Goal: Task Accomplishment & Management: Complete application form

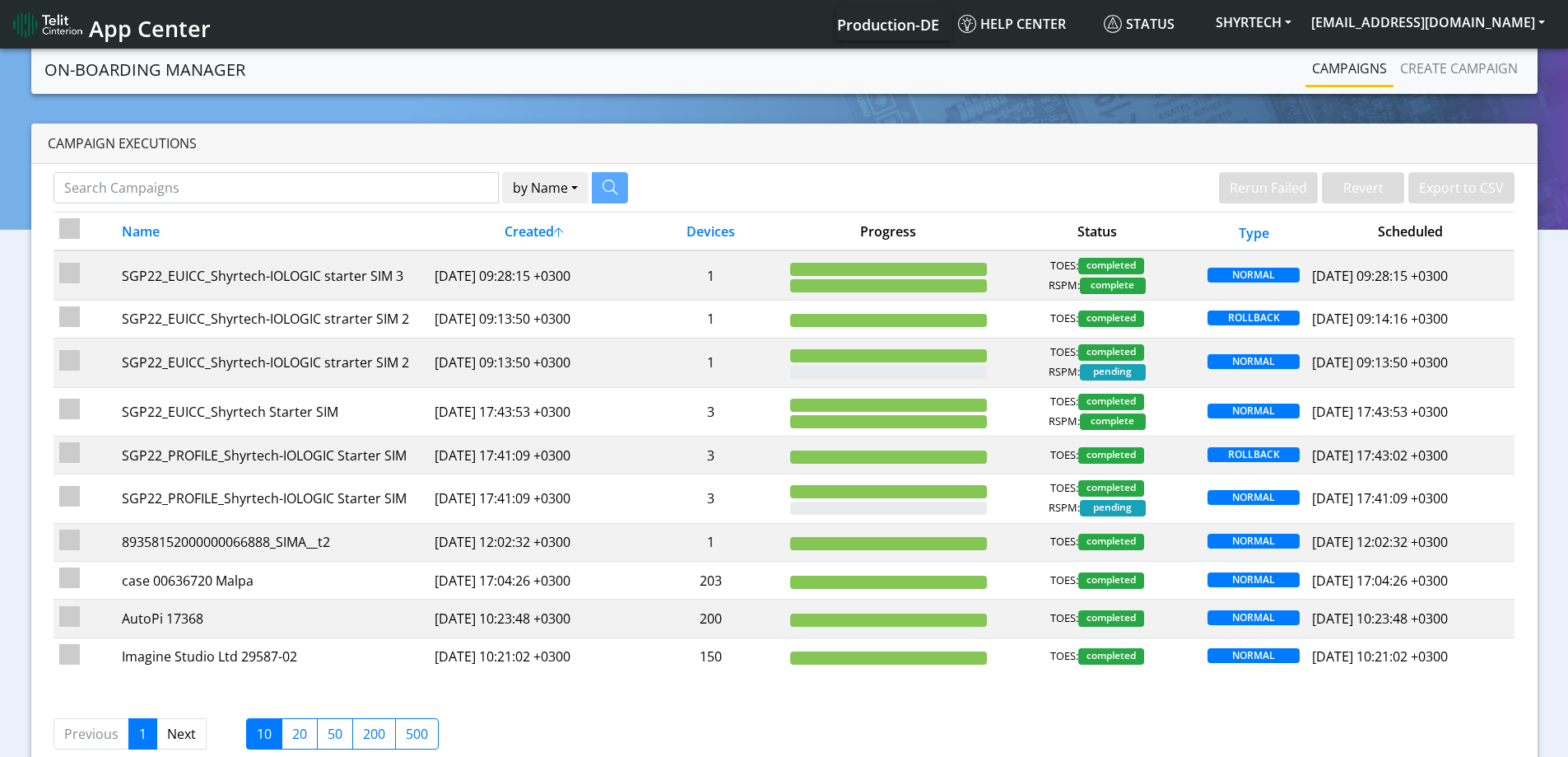
click at [1455, 61] on link "Create campaign" at bounding box center [1459, 67] width 131 height 33
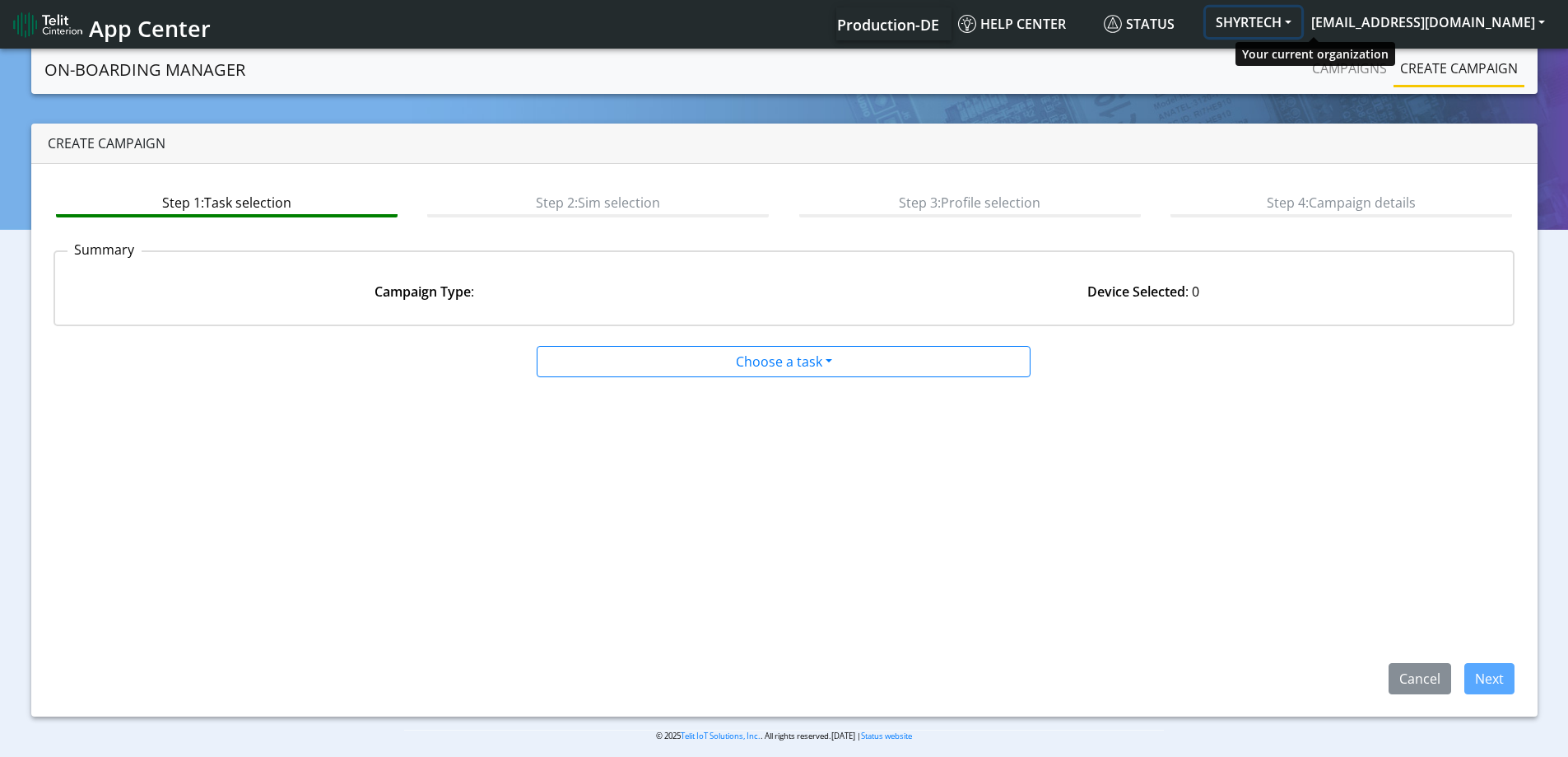
click at [1299, 33] on button "SHYRTECH" at bounding box center [1254, 22] width 95 height 30
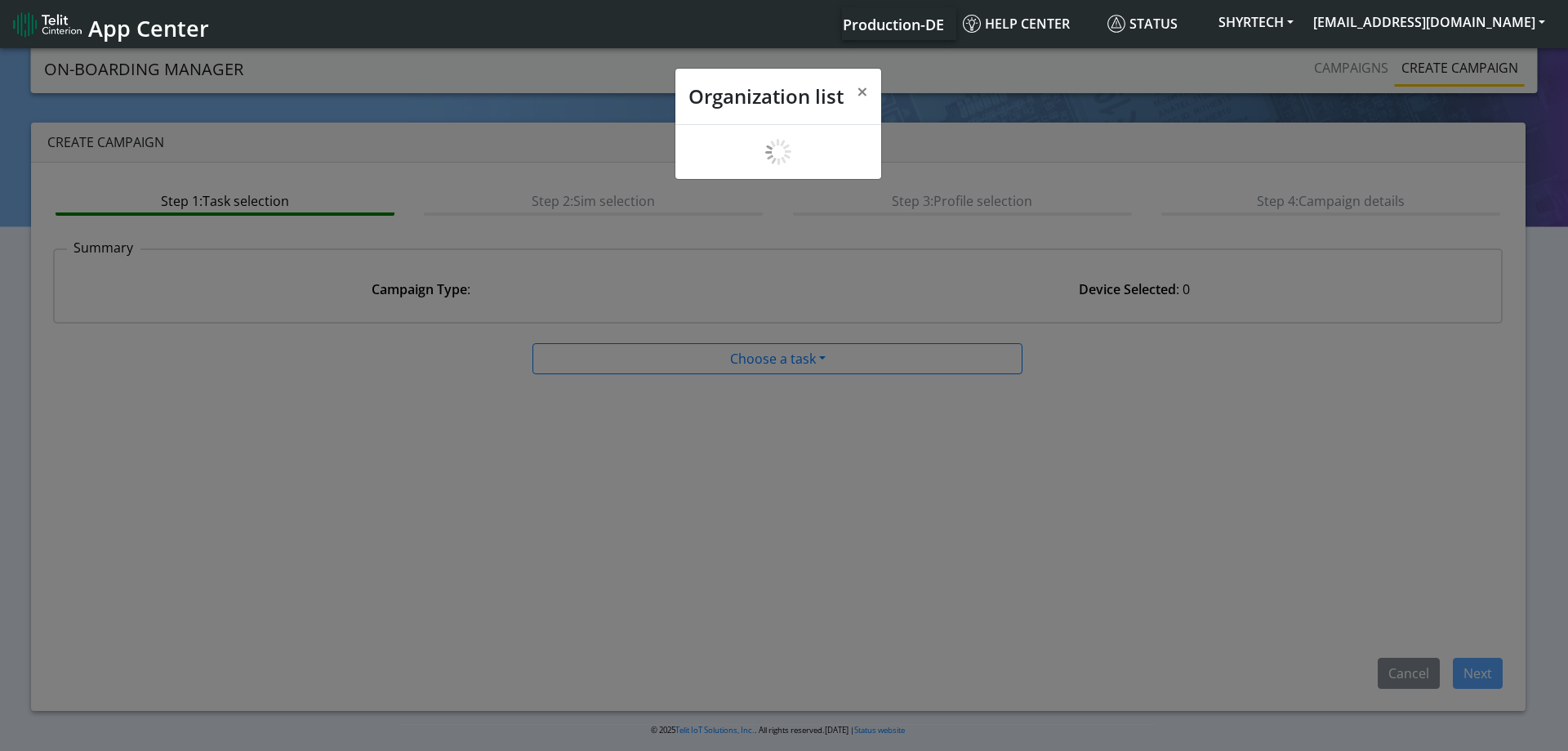
scroll to position [6, 0]
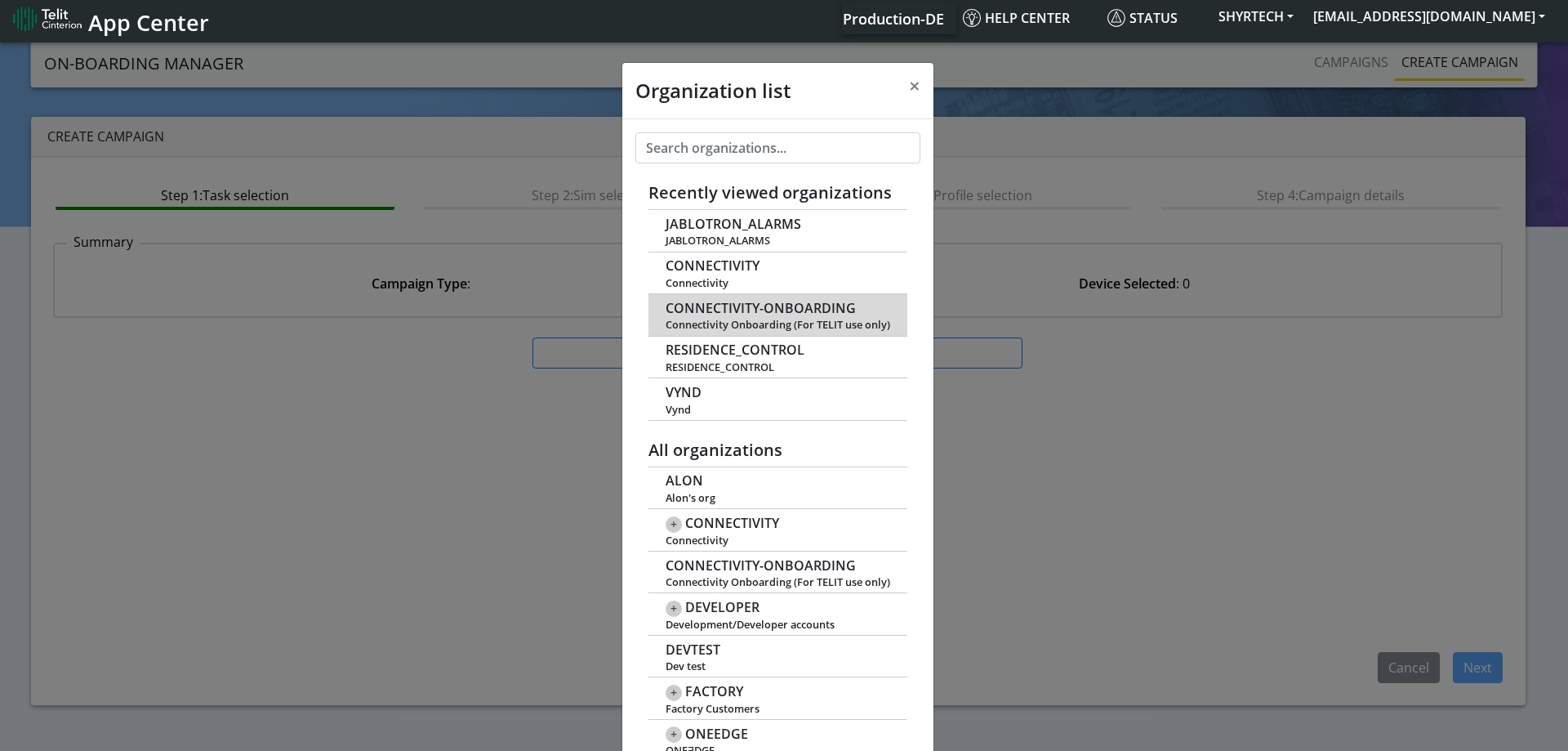
click at [732, 305] on span "CONNECTIVITY-ONBOARDING" at bounding box center [759, 308] width 190 height 16
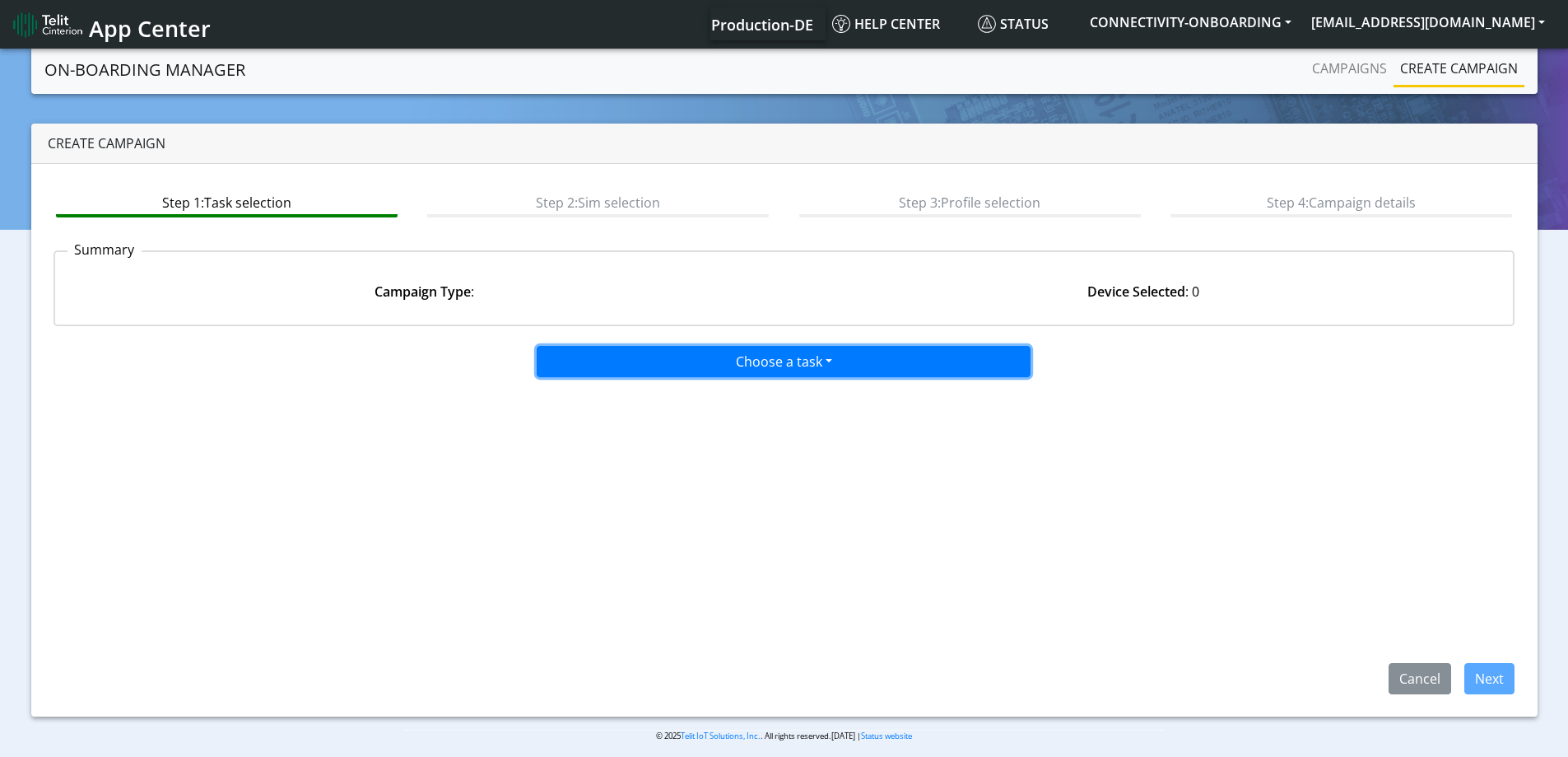
click at [812, 374] on button "Choose a task" at bounding box center [784, 362] width 494 height 32
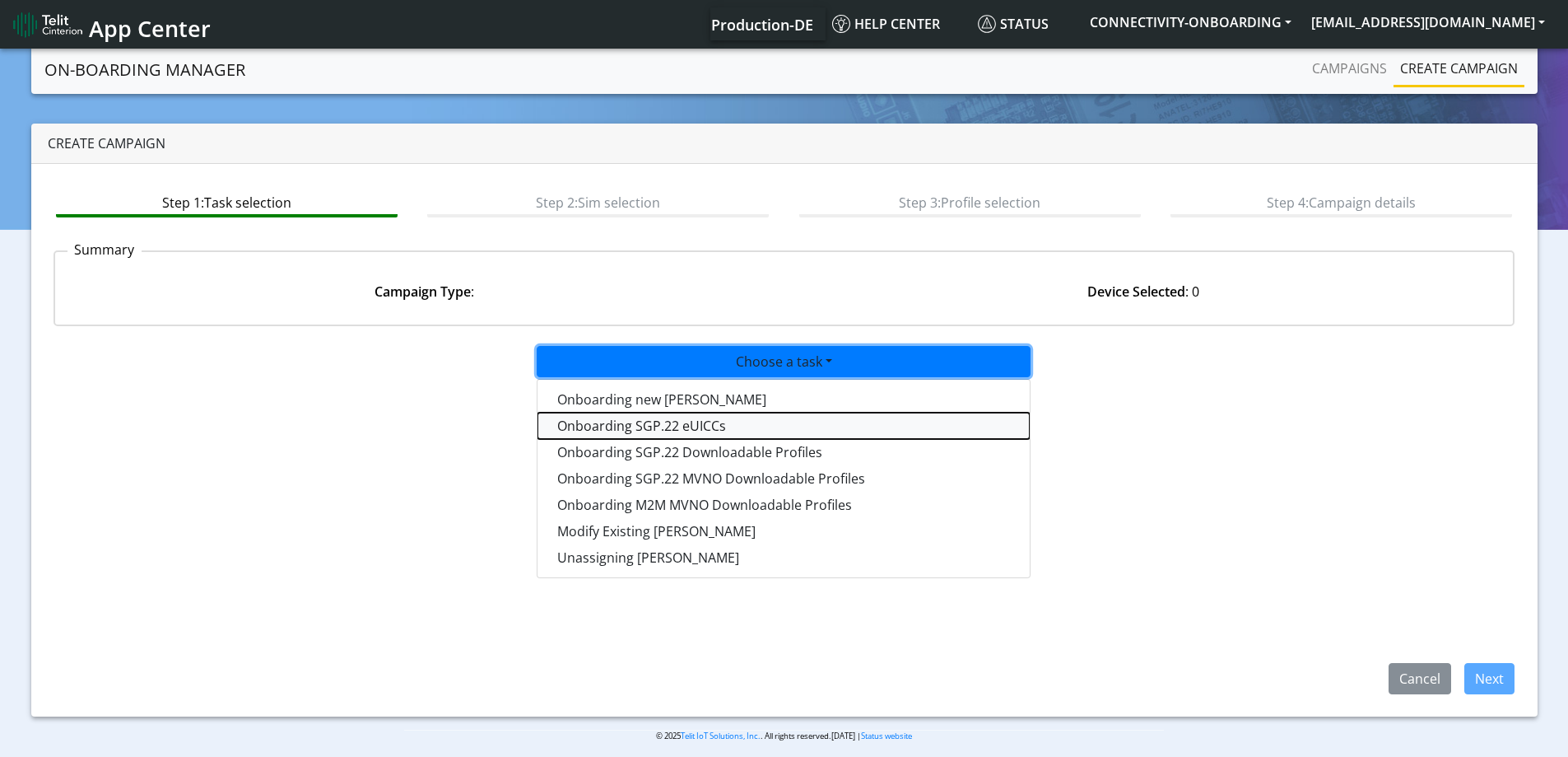
click at [612, 435] on tasksgp22eUICC-dropdown "Onboarding SGP.22 eUICCs" at bounding box center [784, 426] width 492 height 27
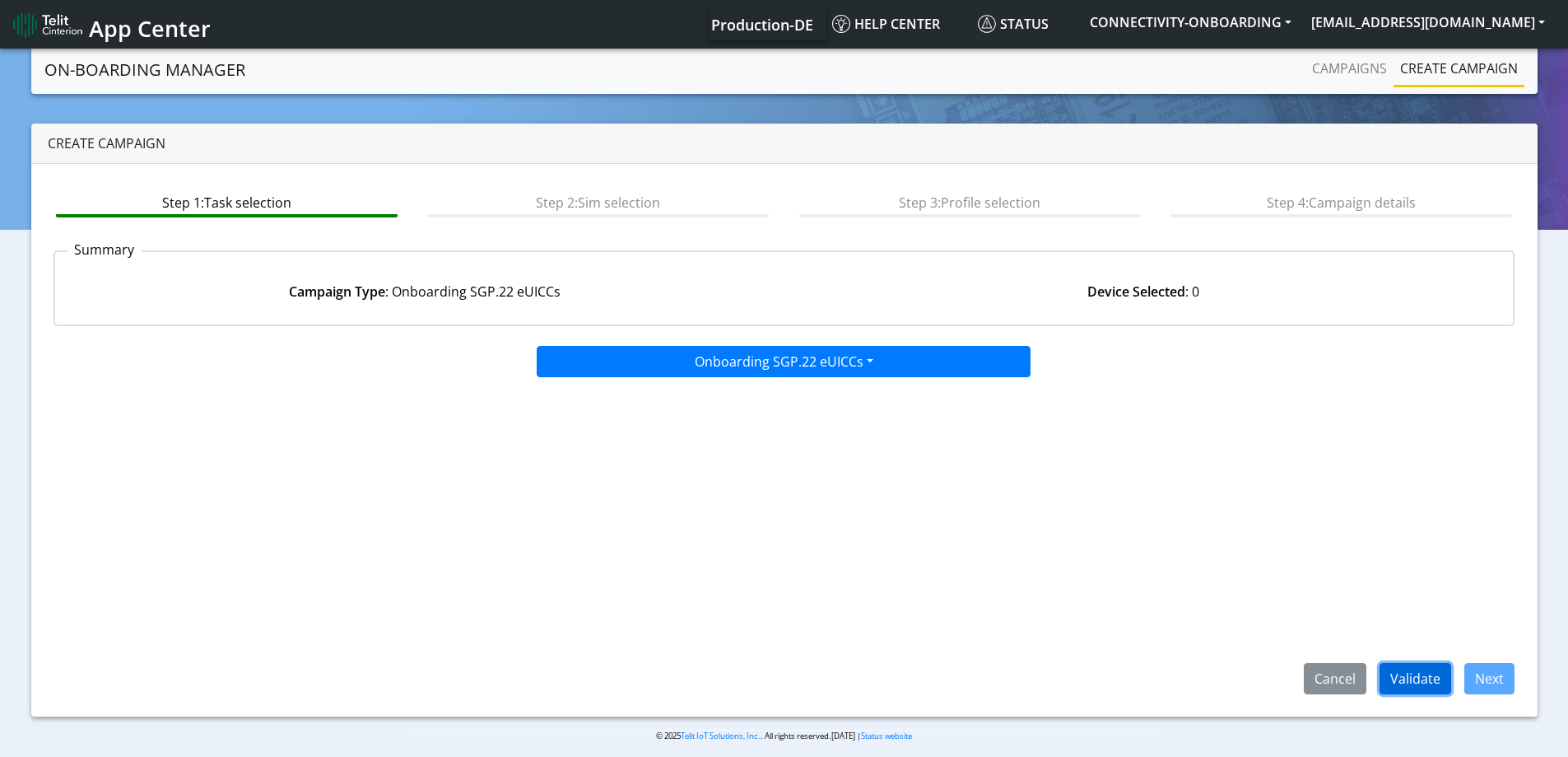
click at [1430, 676] on button "Validate" at bounding box center [1415, 679] width 71 height 32
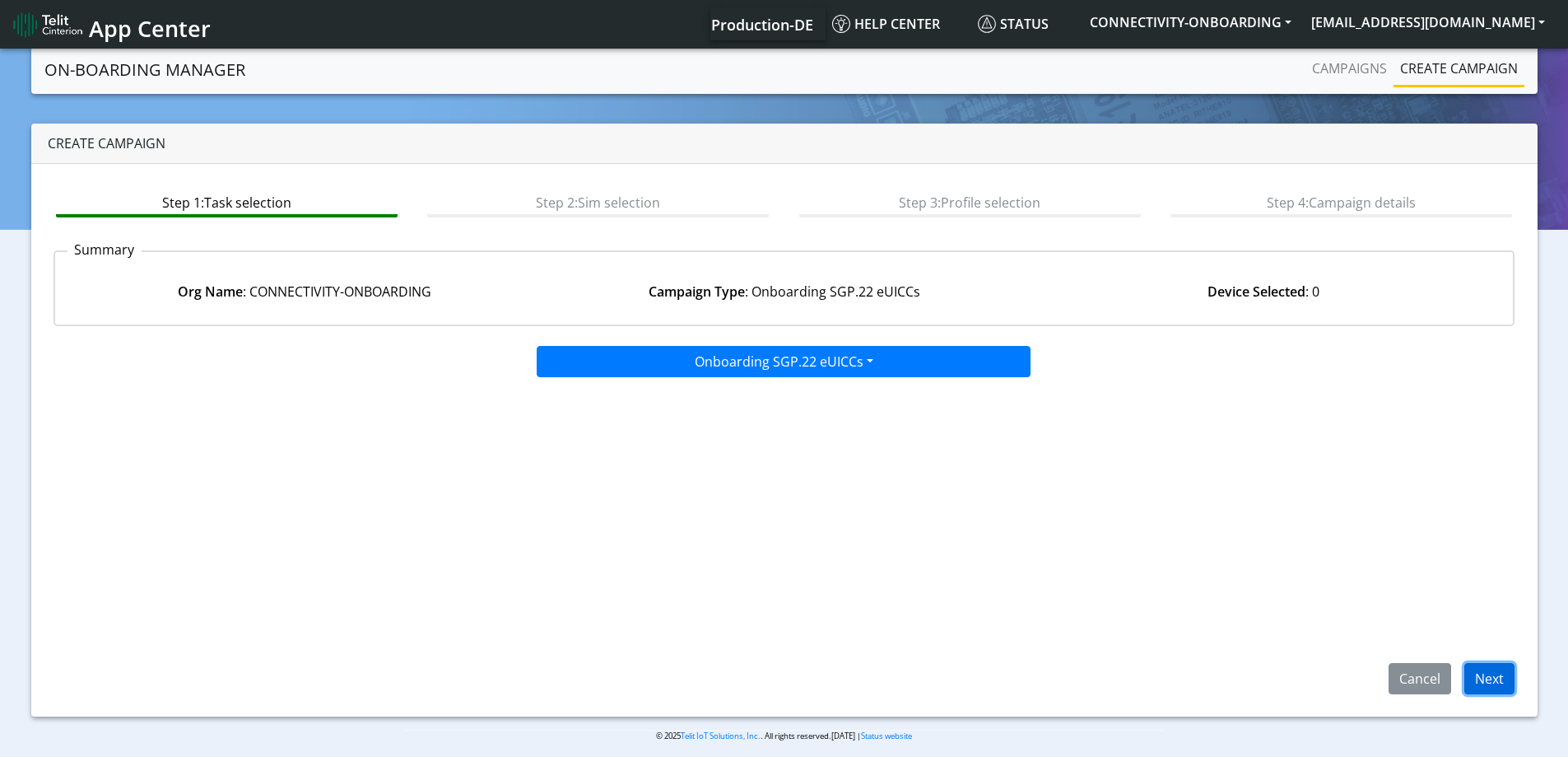
click at [1511, 681] on button "Next" at bounding box center [1490, 679] width 51 height 32
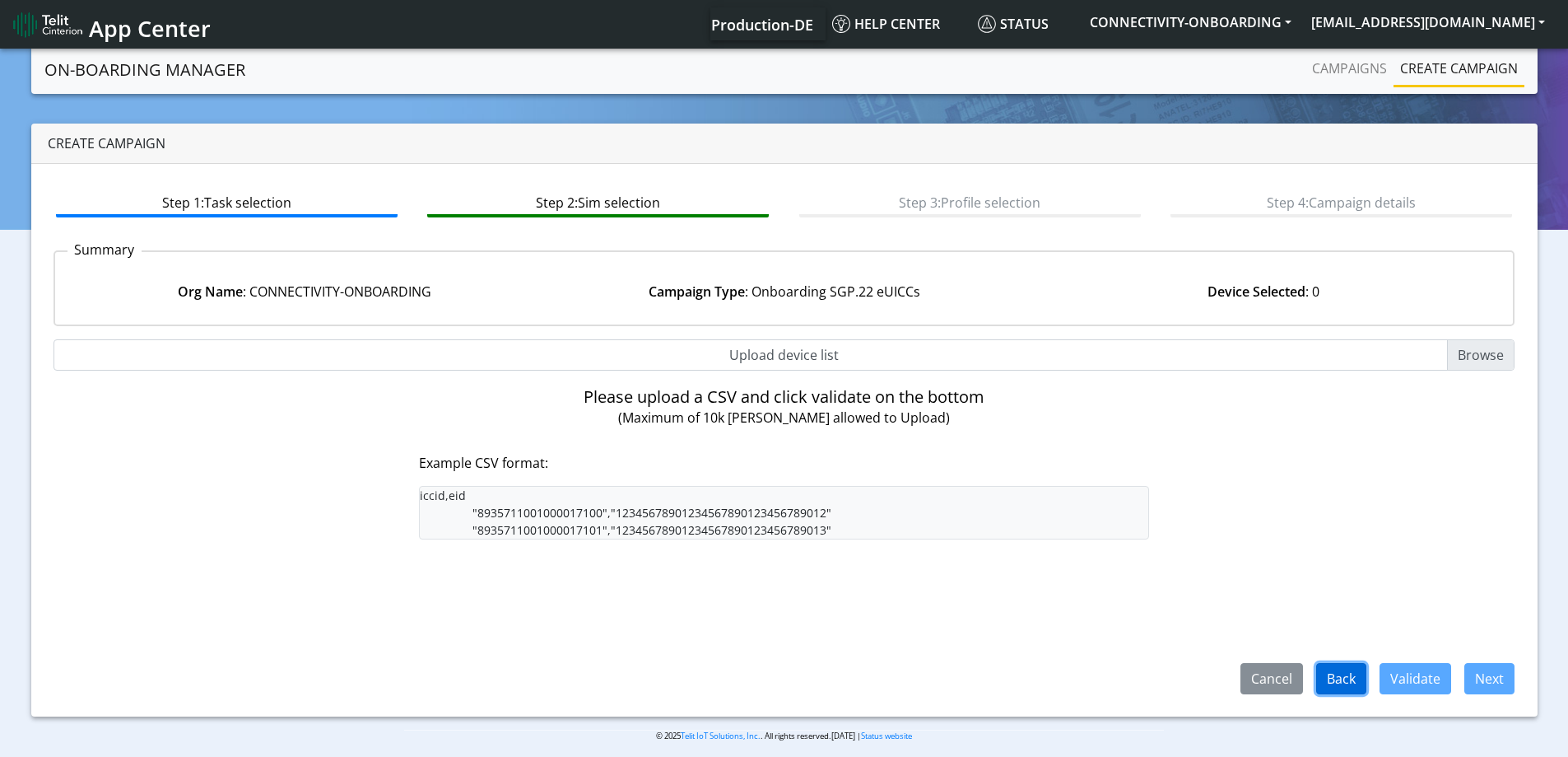
click at [1343, 676] on button "Back" at bounding box center [1341, 679] width 51 height 32
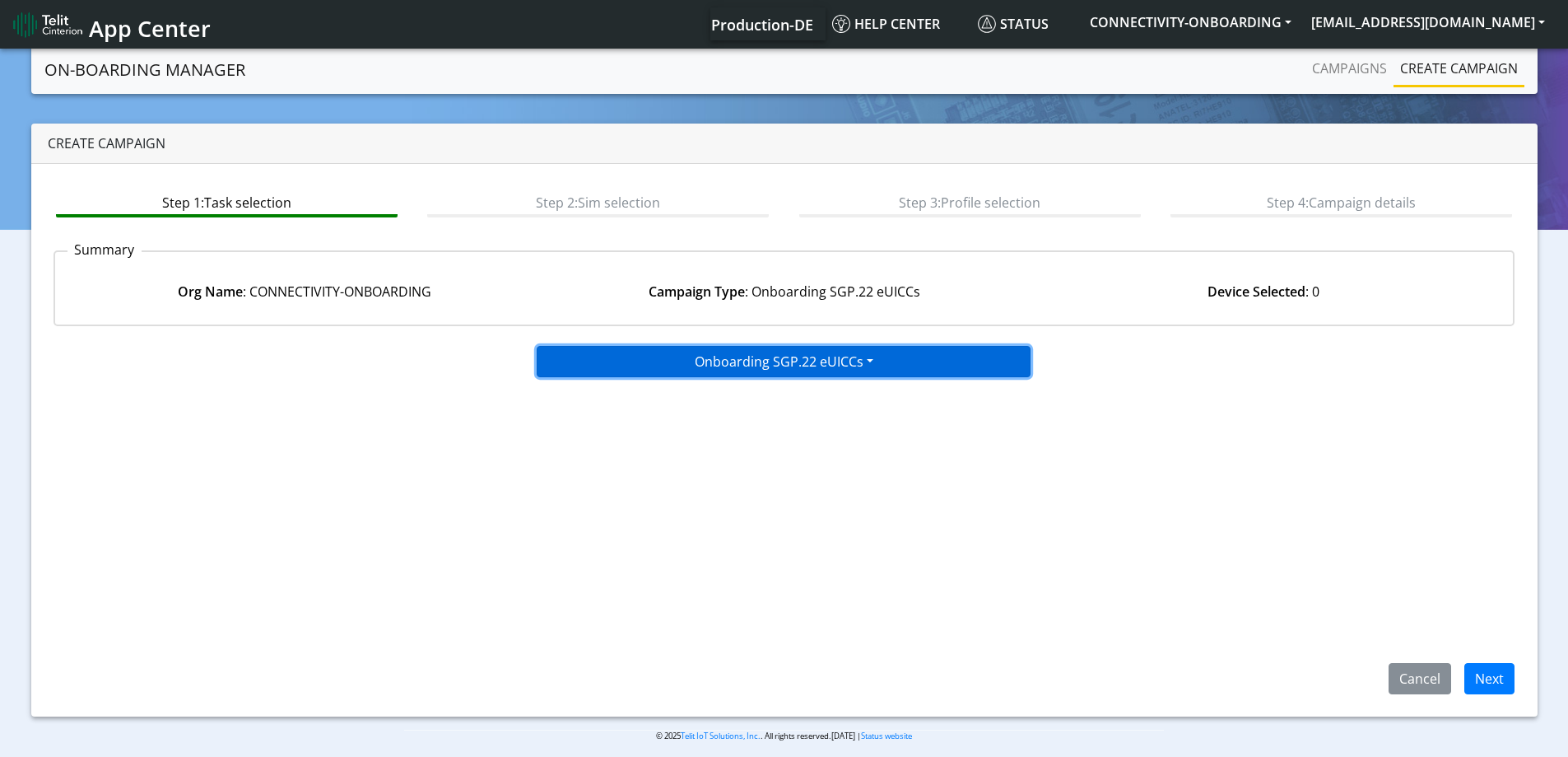
click at [801, 368] on button "Onboarding SGP.22 eUICCs" at bounding box center [784, 362] width 494 height 32
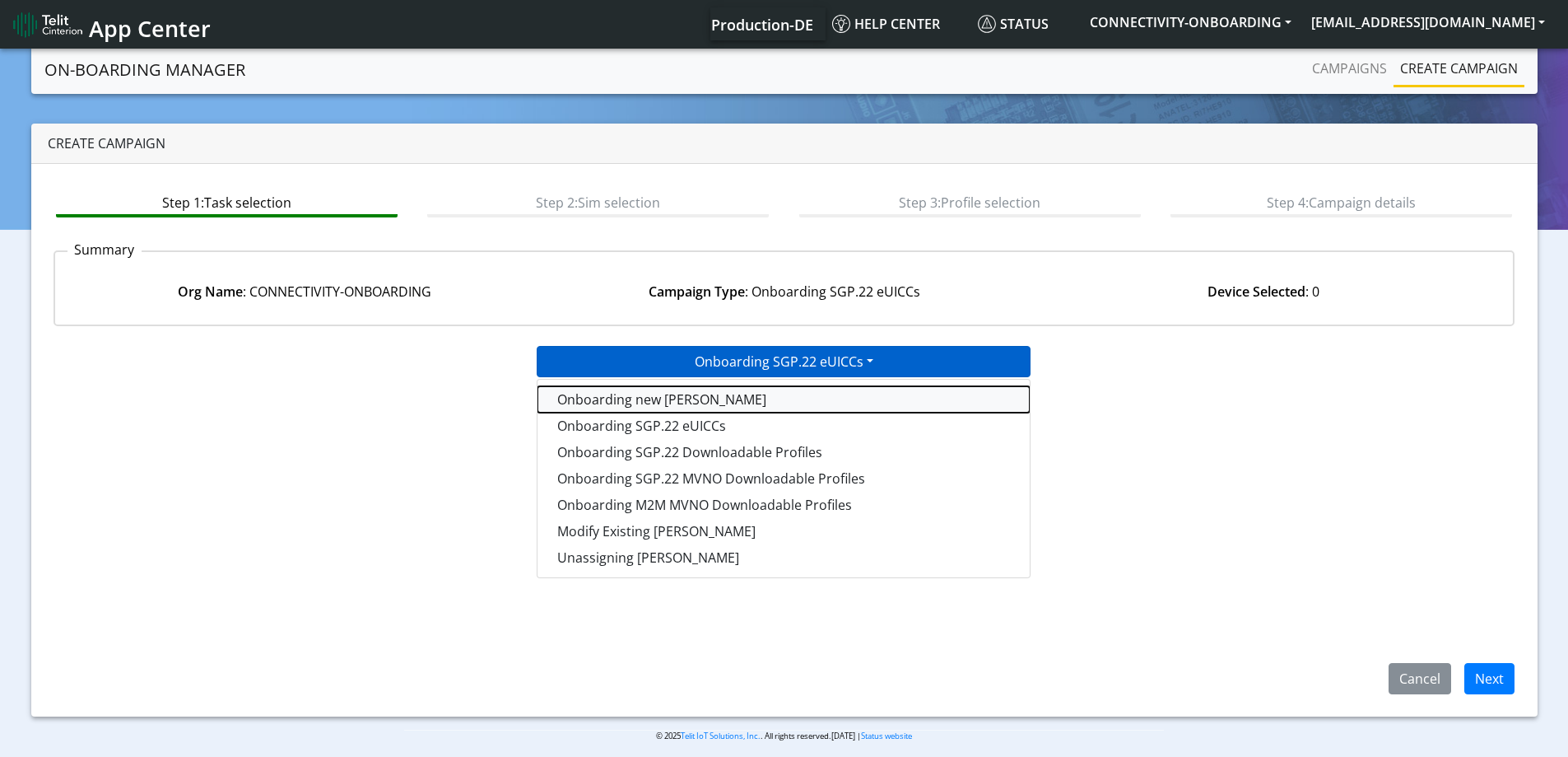
click at [714, 395] on tasktoes-dropdown "Onboarding new [PERSON_NAME]" at bounding box center [784, 399] width 492 height 27
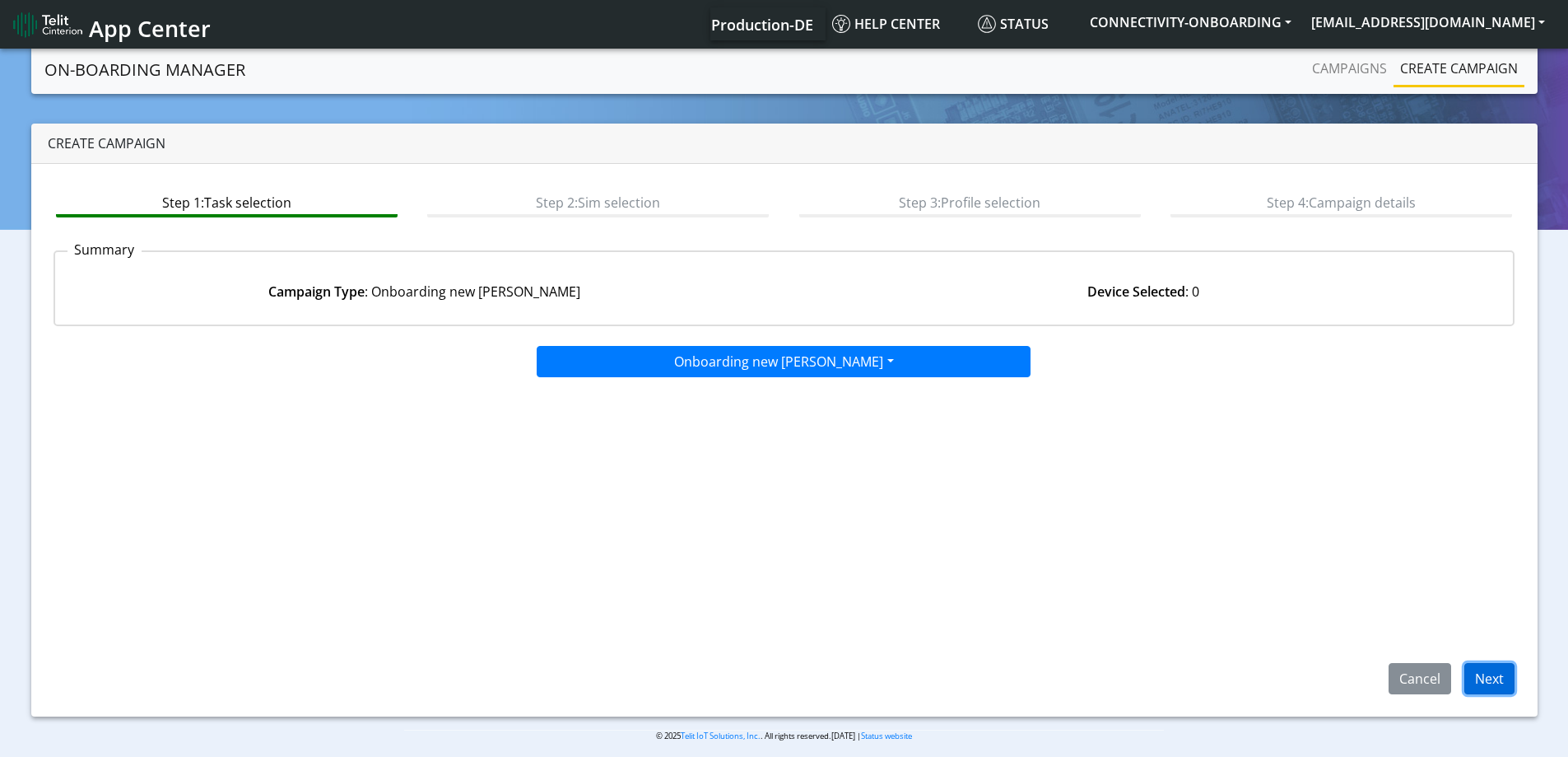
click at [1494, 672] on button "Next" at bounding box center [1490, 679] width 51 height 32
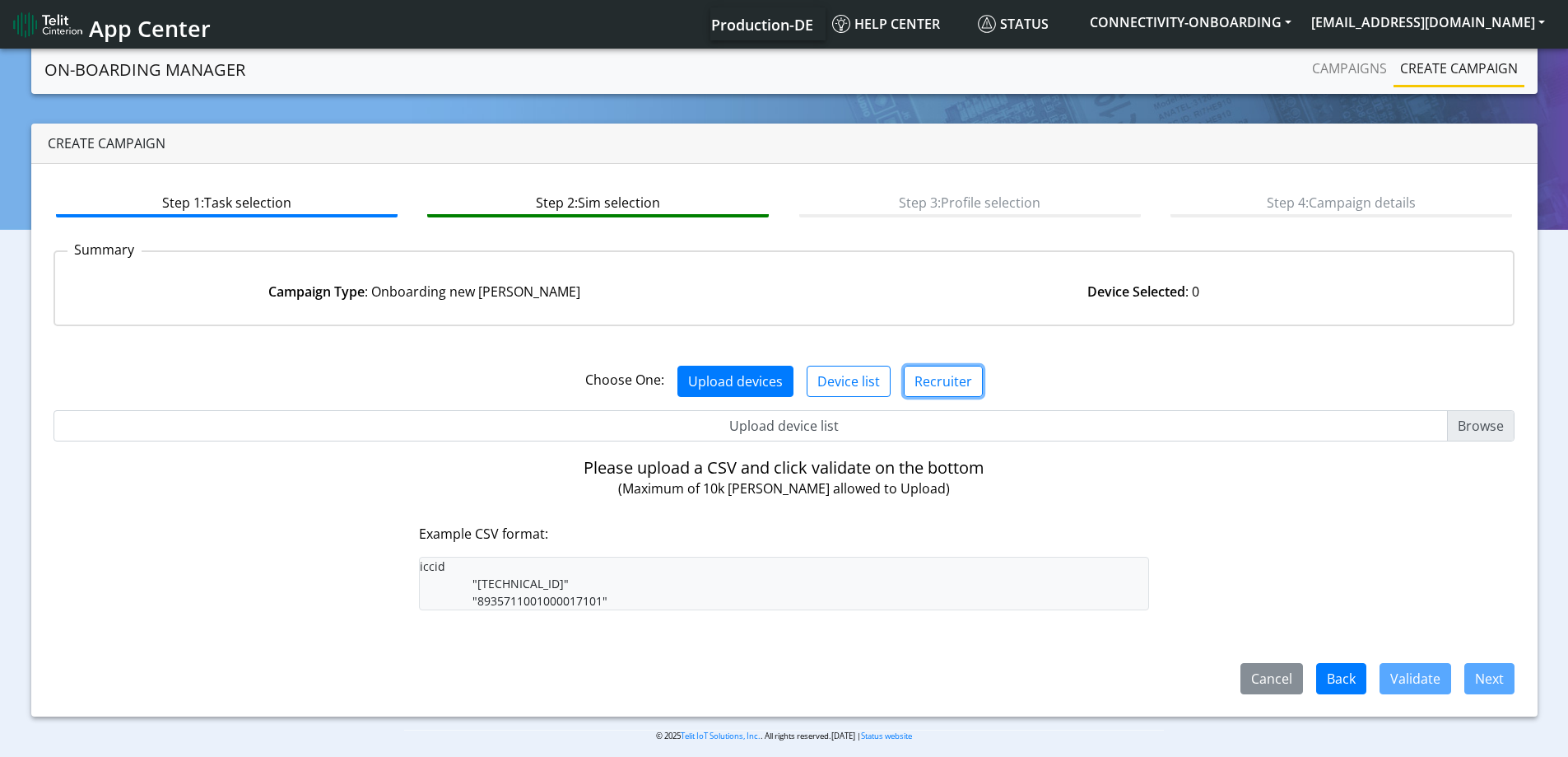
click at [929, 380] on button "Recruiter" at bounding box center [943, 382] width 79 height 32
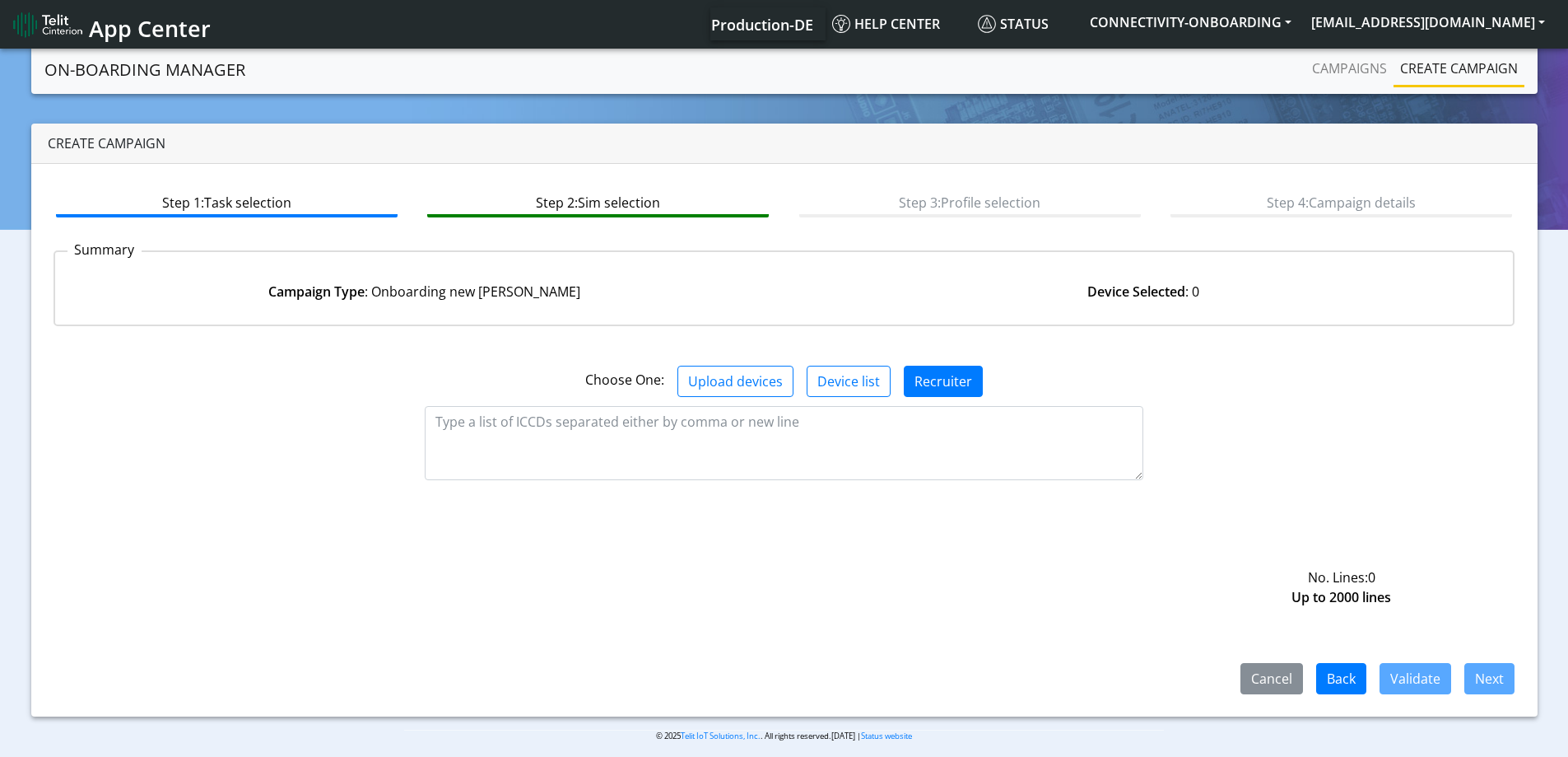
drag, startPoint x: 845, startPoint y: 404, endPoint x: 842, endPoint y: 414, distance: 10.4
click at [843, 409] on div "Choose One: Upload devices Device list Recruiter No. Lines: 0 Up to 2000 lines …" at bounding box center [784, 517] width 1462 height 355
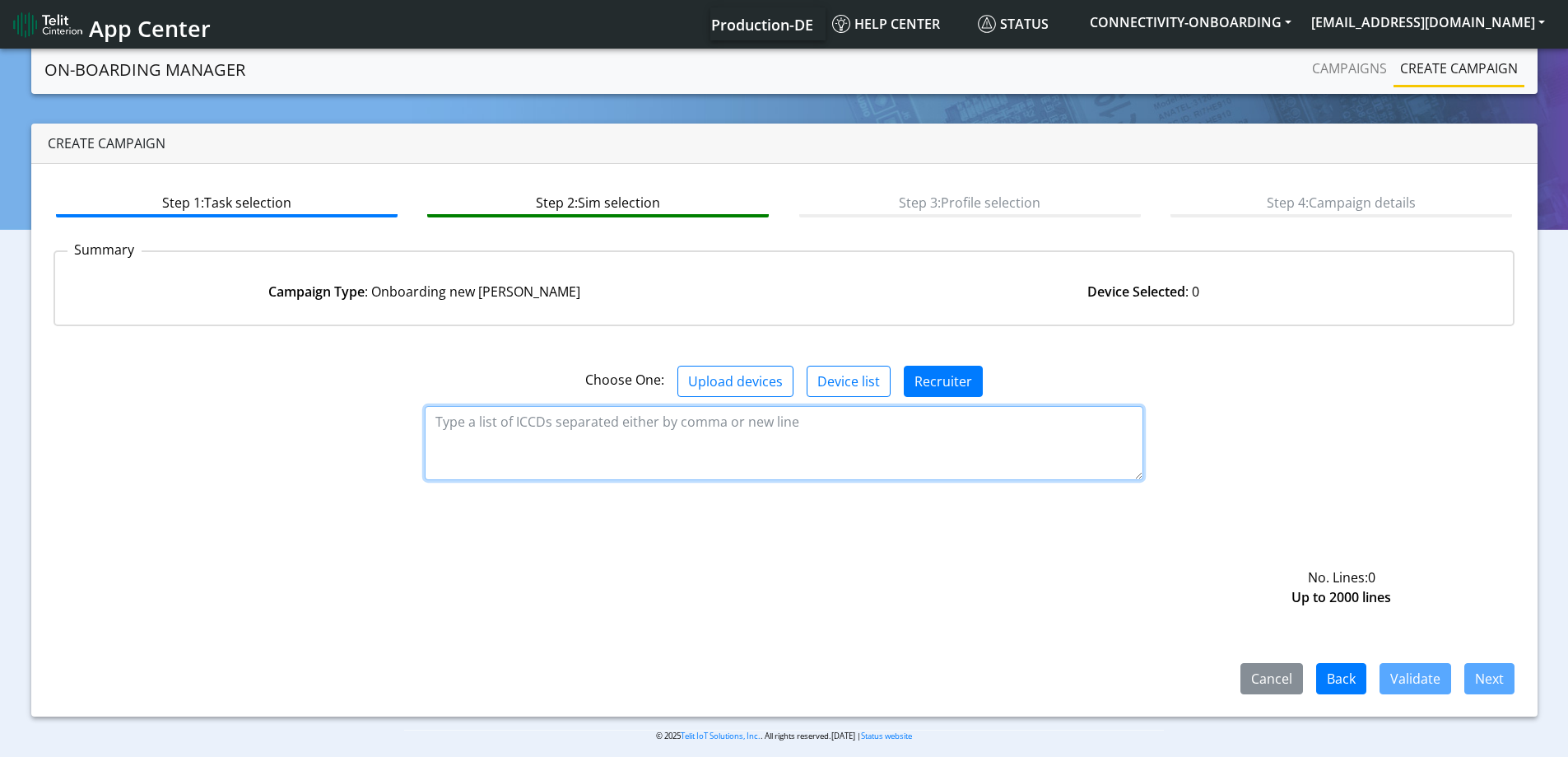
click at [840, 420] on textarea at bounding box center [784, 442] width 719 height 74
paste textarea "89358151000023553368 89358151000023553350"
type textarea "89358151000023553368 89358151000023553350"
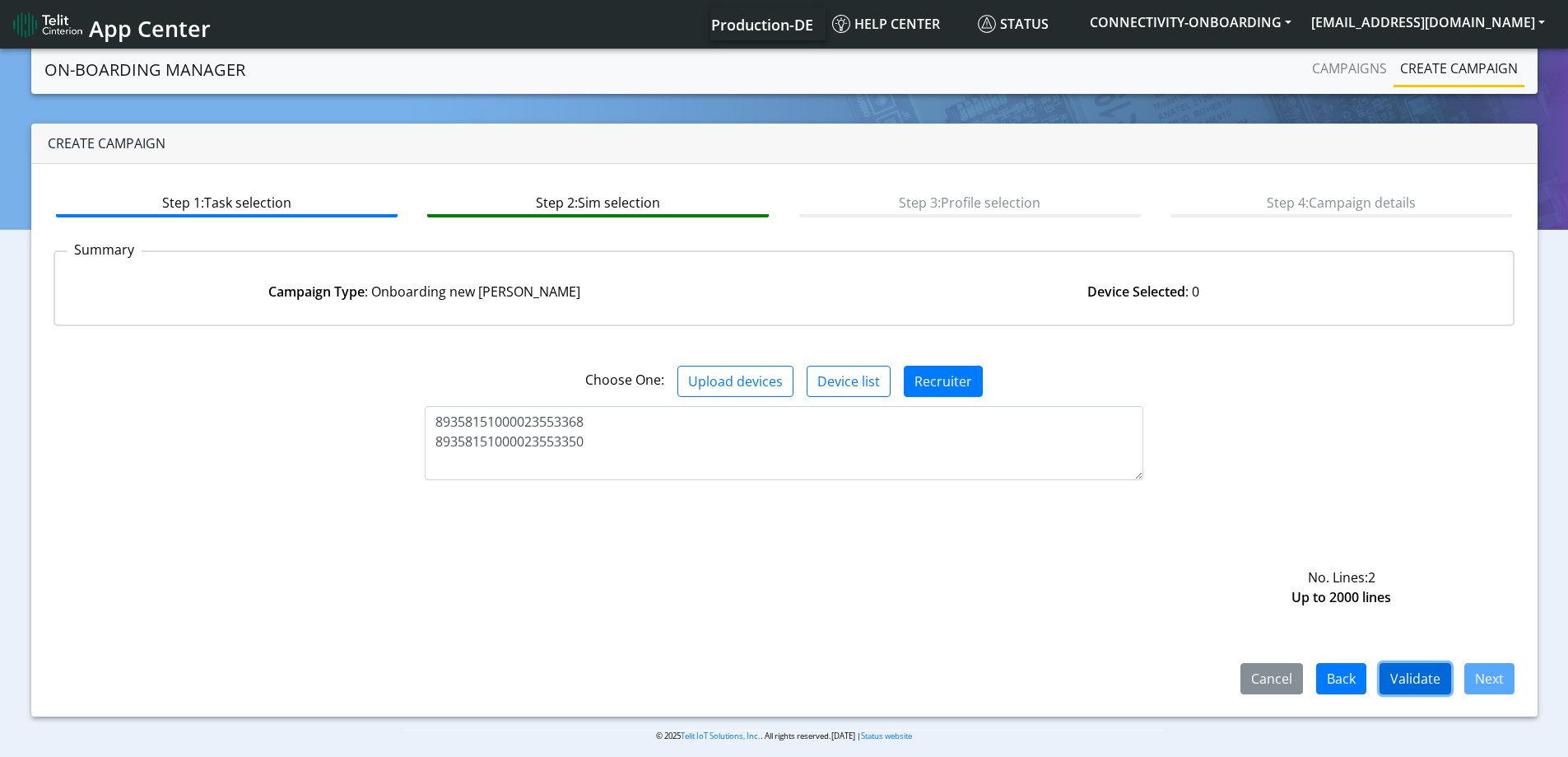
click at [1416, 670] on button "Validate" at bounding box center [1415, 679] width 71 height 32
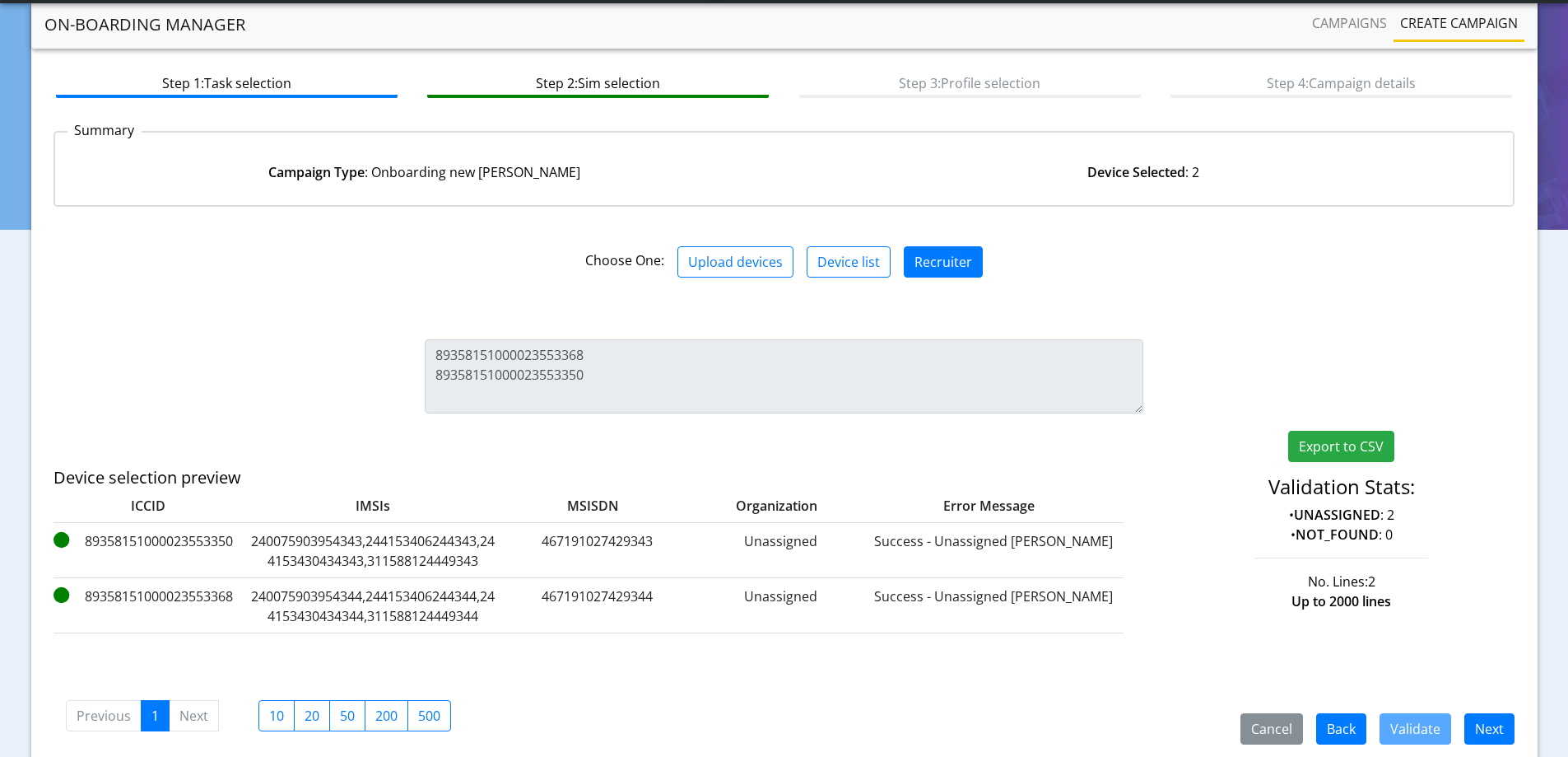
scroll to position [136, 0]
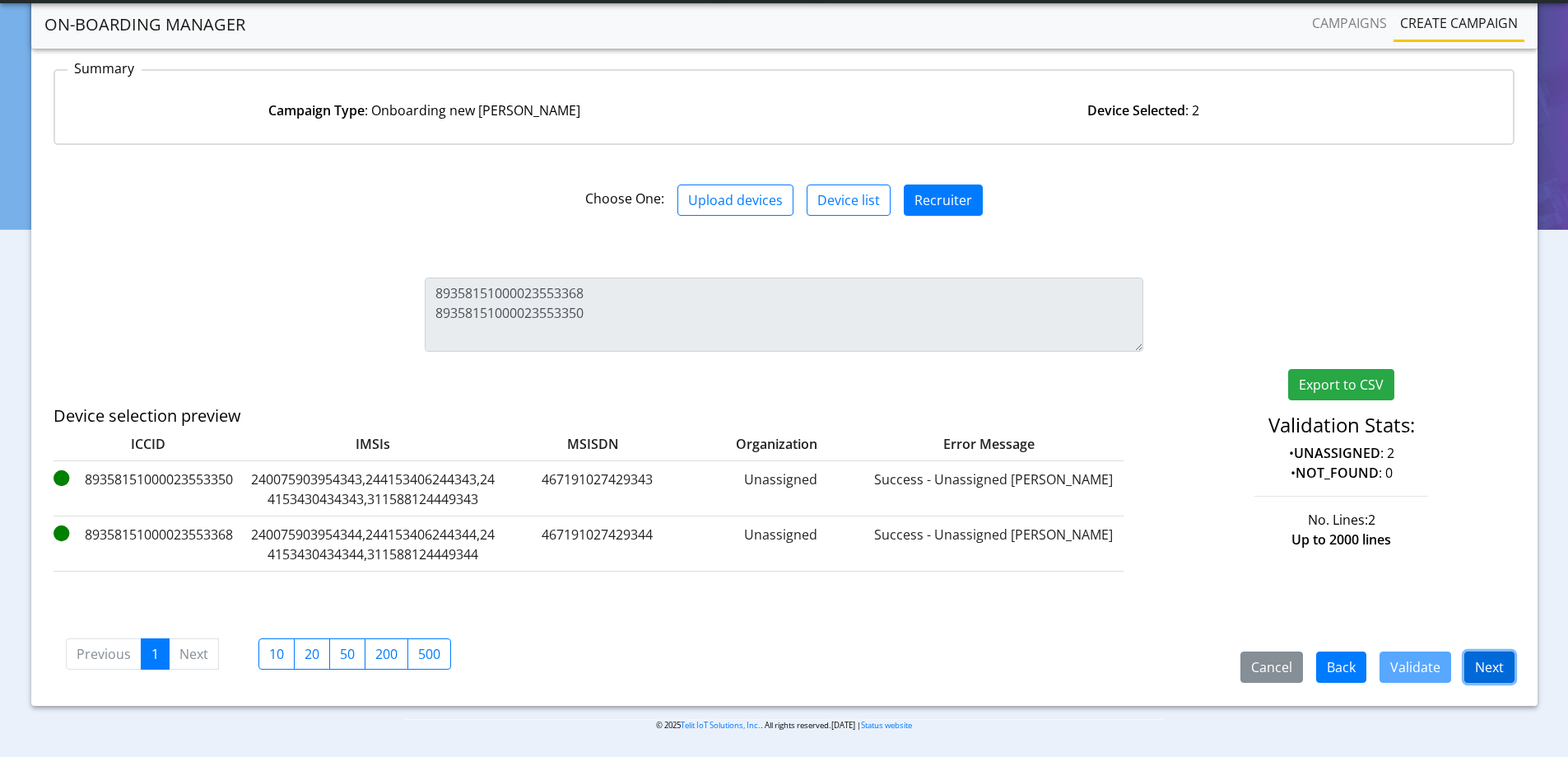
click at [1495, 661] on button "Next" at bounding box center [1490, 668] width 51 height 32
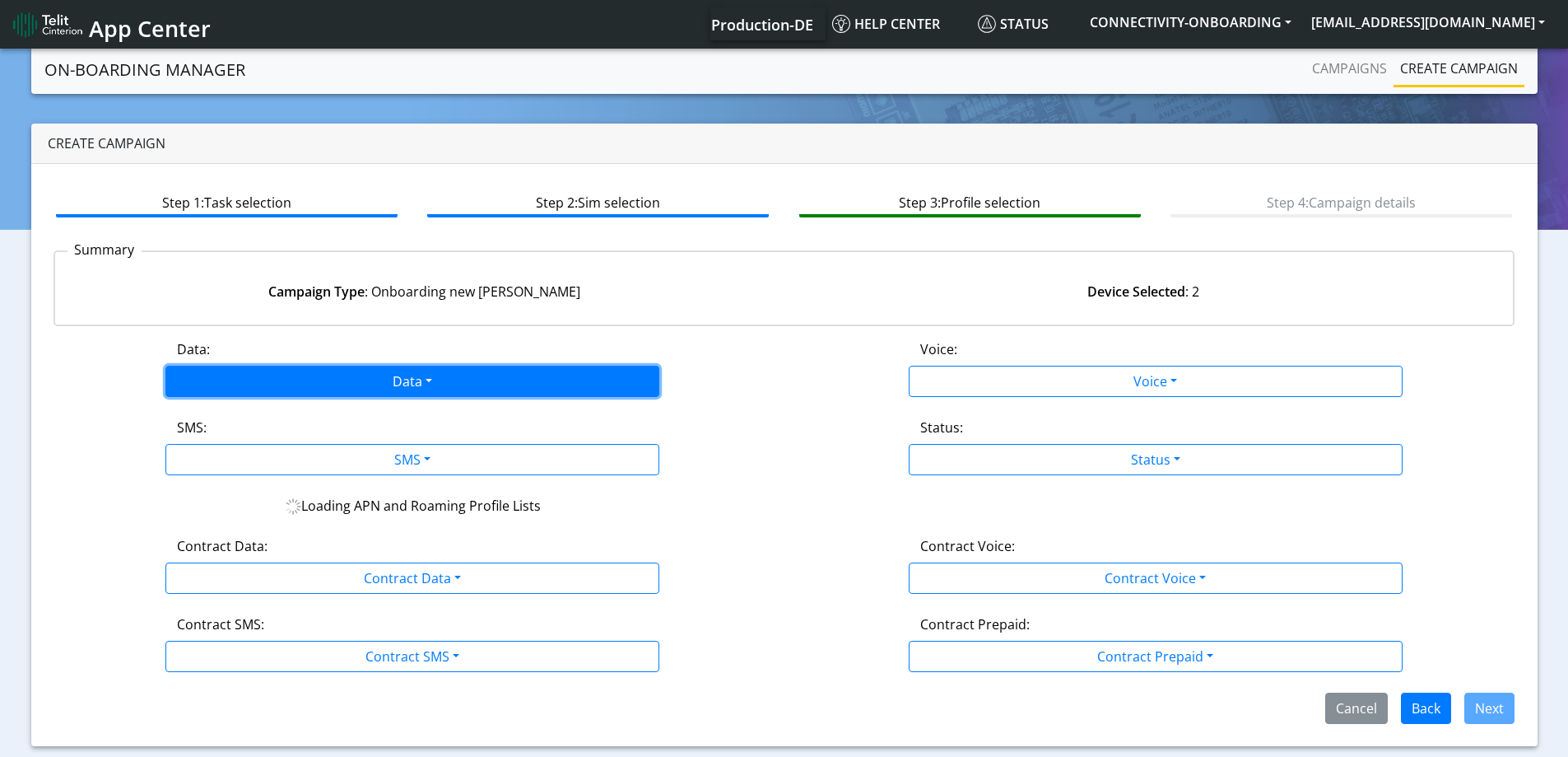
click at [362, 372] on button "Data" at bounding box center [413, 382] width 494 height 32
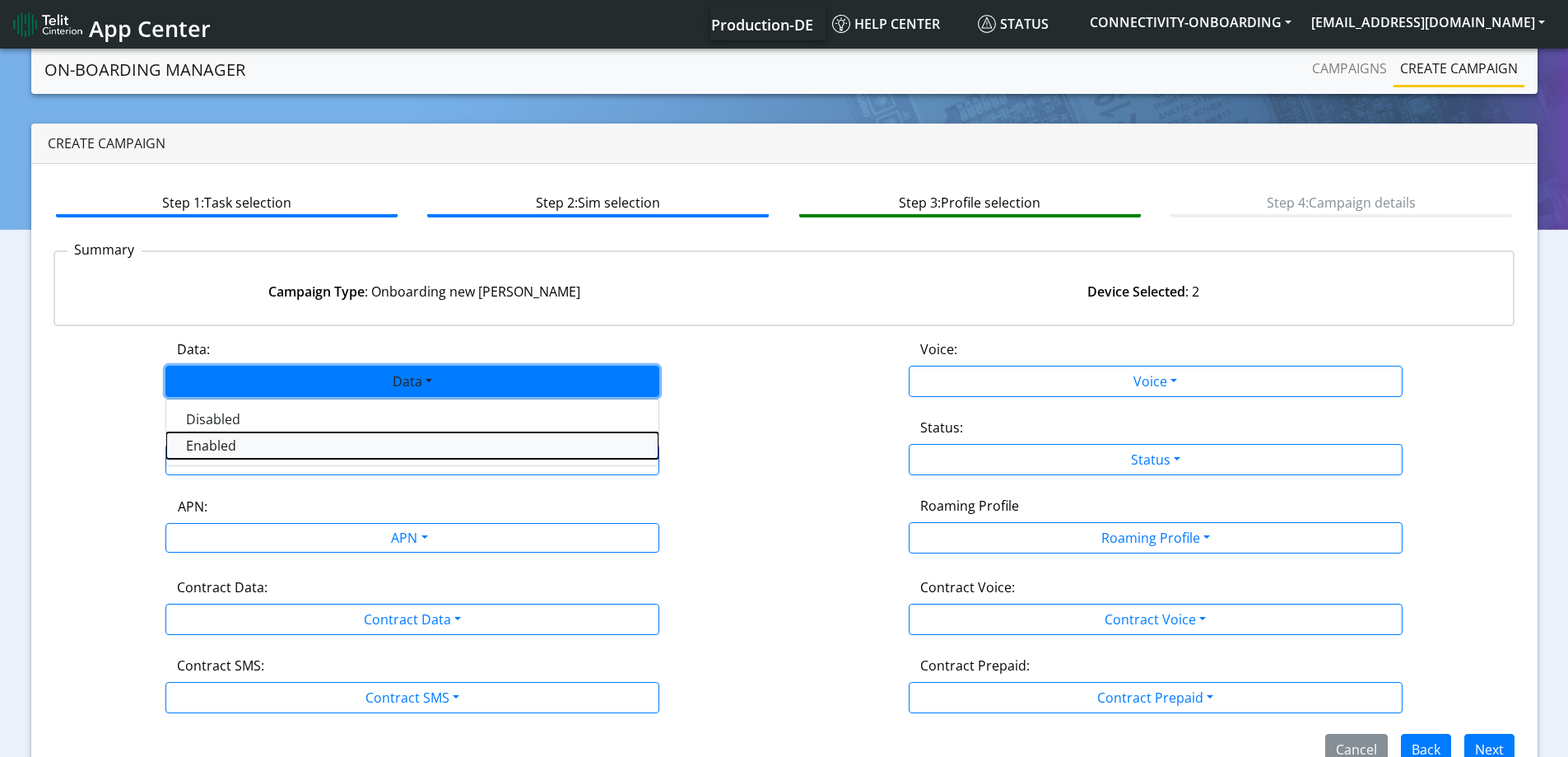
click at [230, 444] on button "Enabled" at bounding box center [413, 445] width 492 height 27
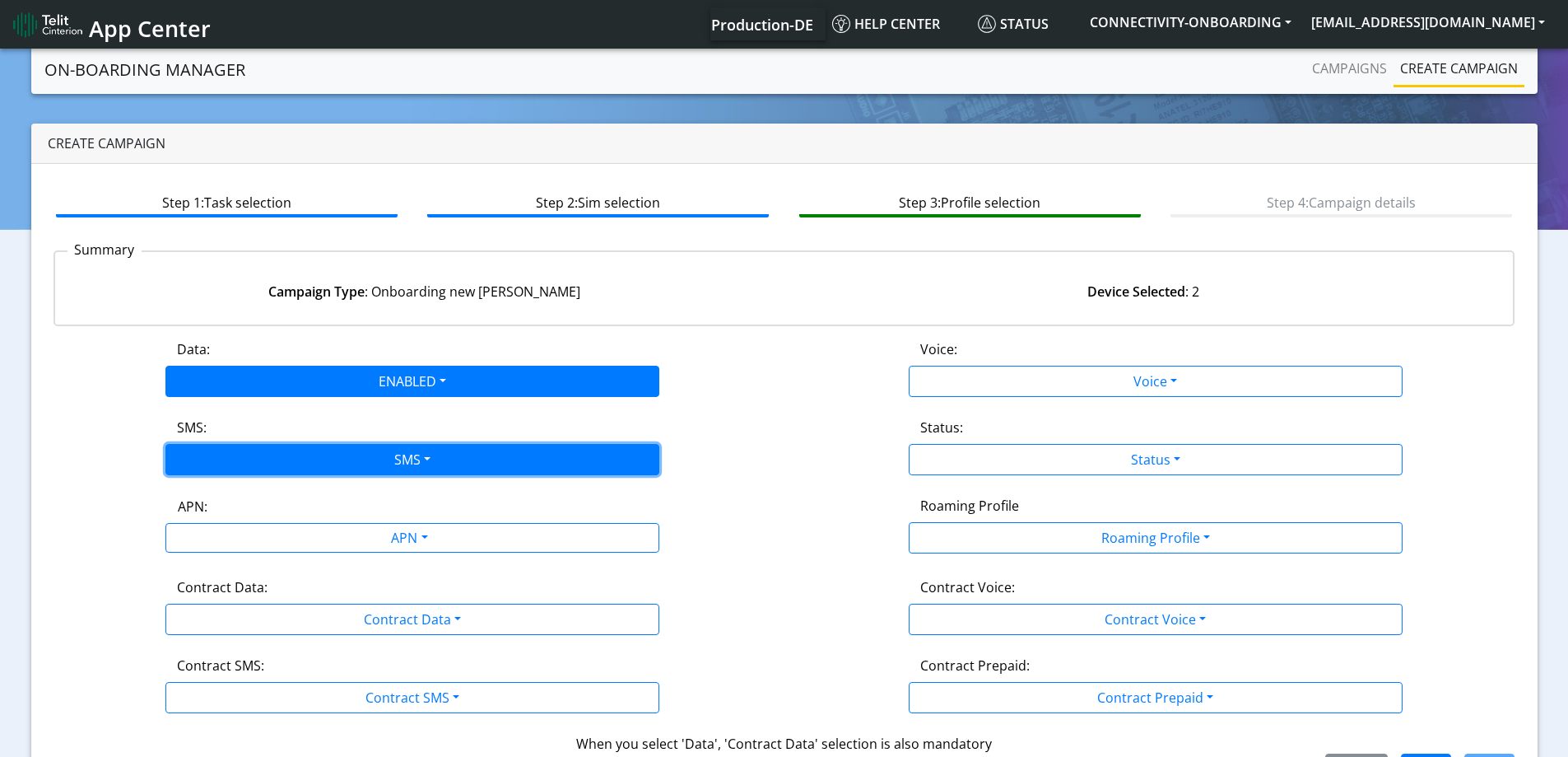
click at [233, 466] on button "SMS" at bounding box center [413, 459] width 494 height 32
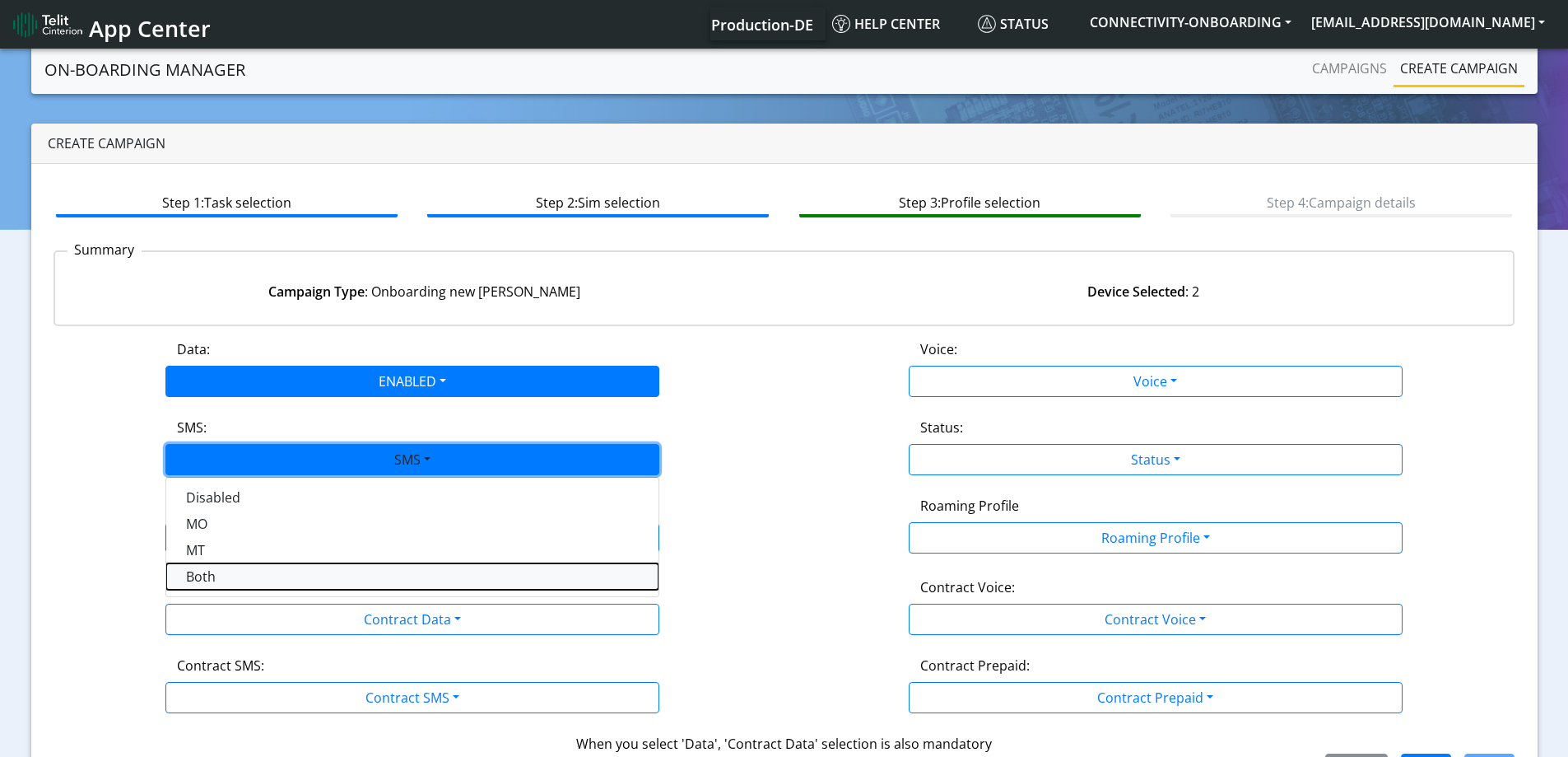
click at [220, 571] on button "Both" at bounding box center [413, 576] width 492 height 27
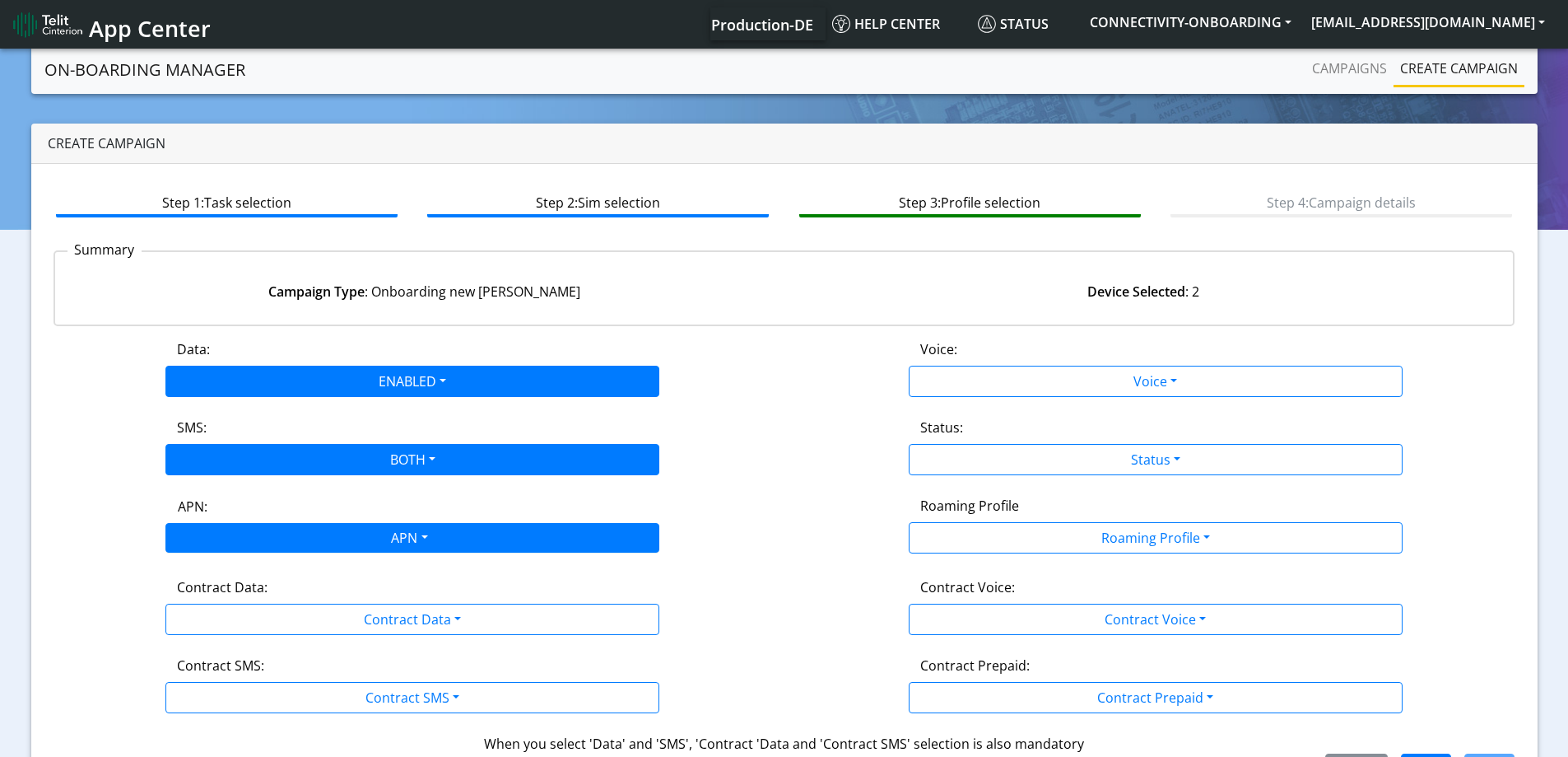
click at [234, 540] on div "APN" at bounding box center [409, 540] width 522 height 32
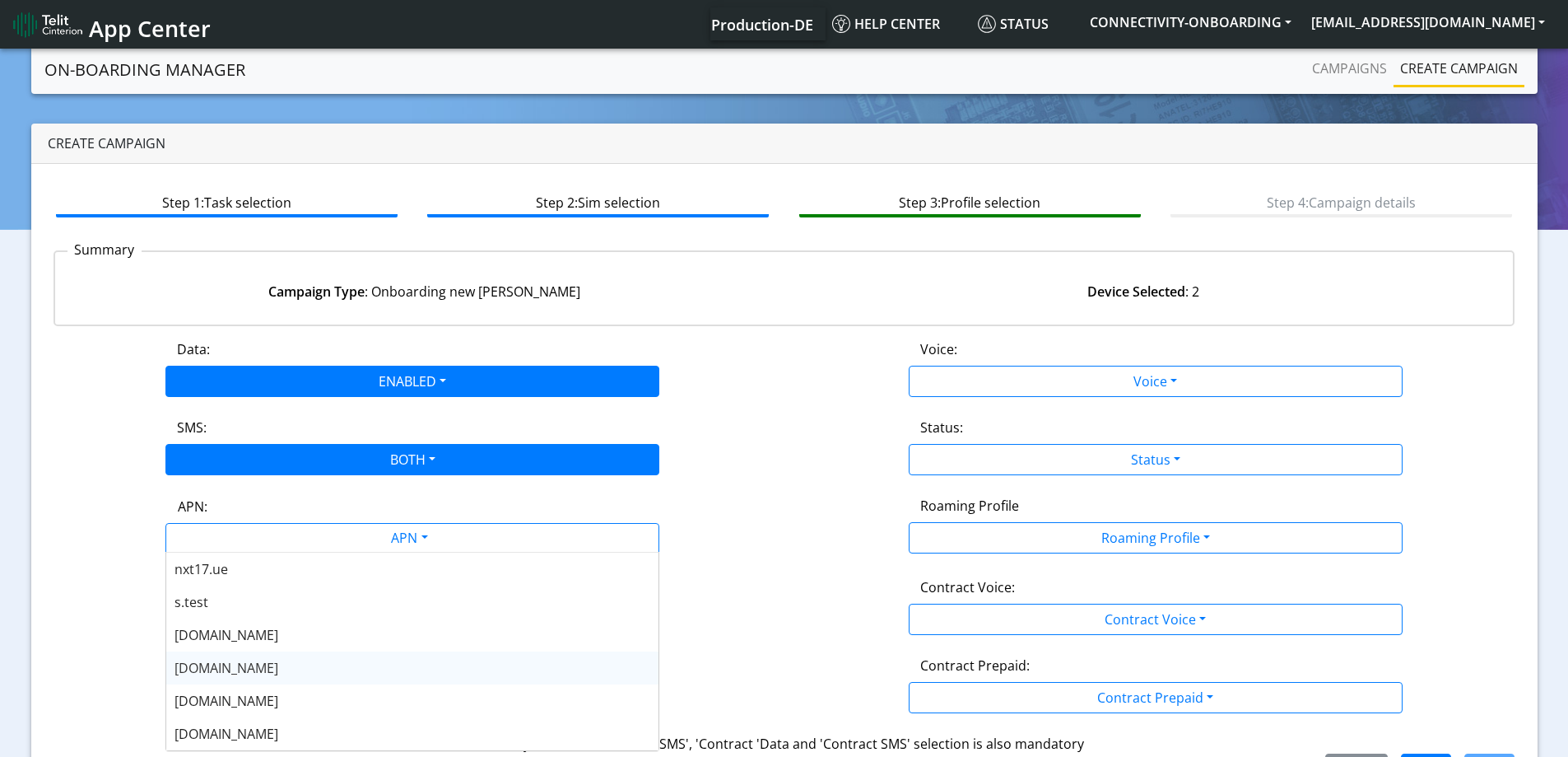
click at [233, 664] on div "nxt20.net" at bounding box center [413, 668] width 492 height 33
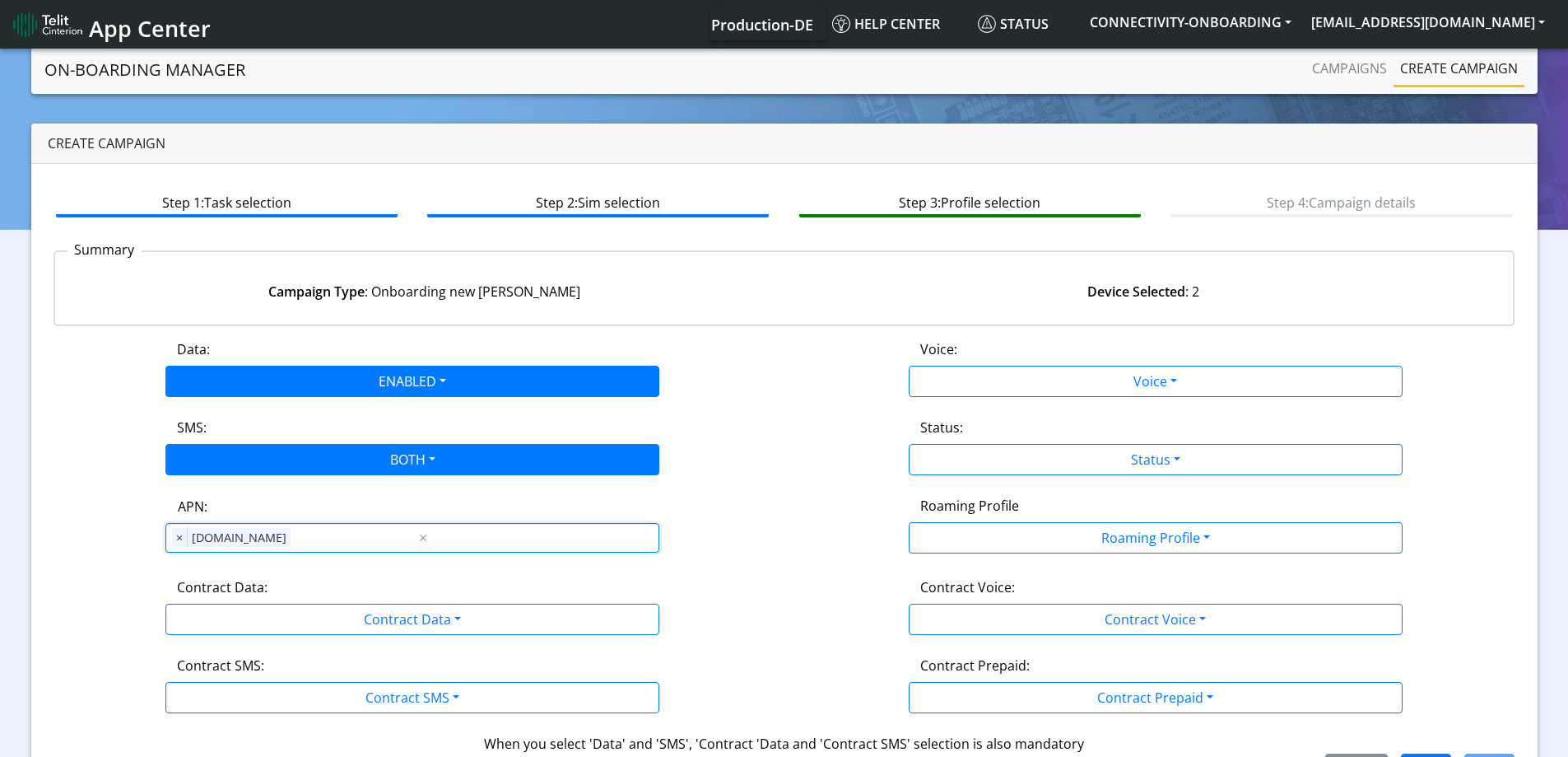
click at [231, 640] on div "Data: ENABLED Disabled Enabled Voice: Voice Disabled Enabled SMS: BOTH Disabled…" at bounding box center [784, 562] width 1462 height 445
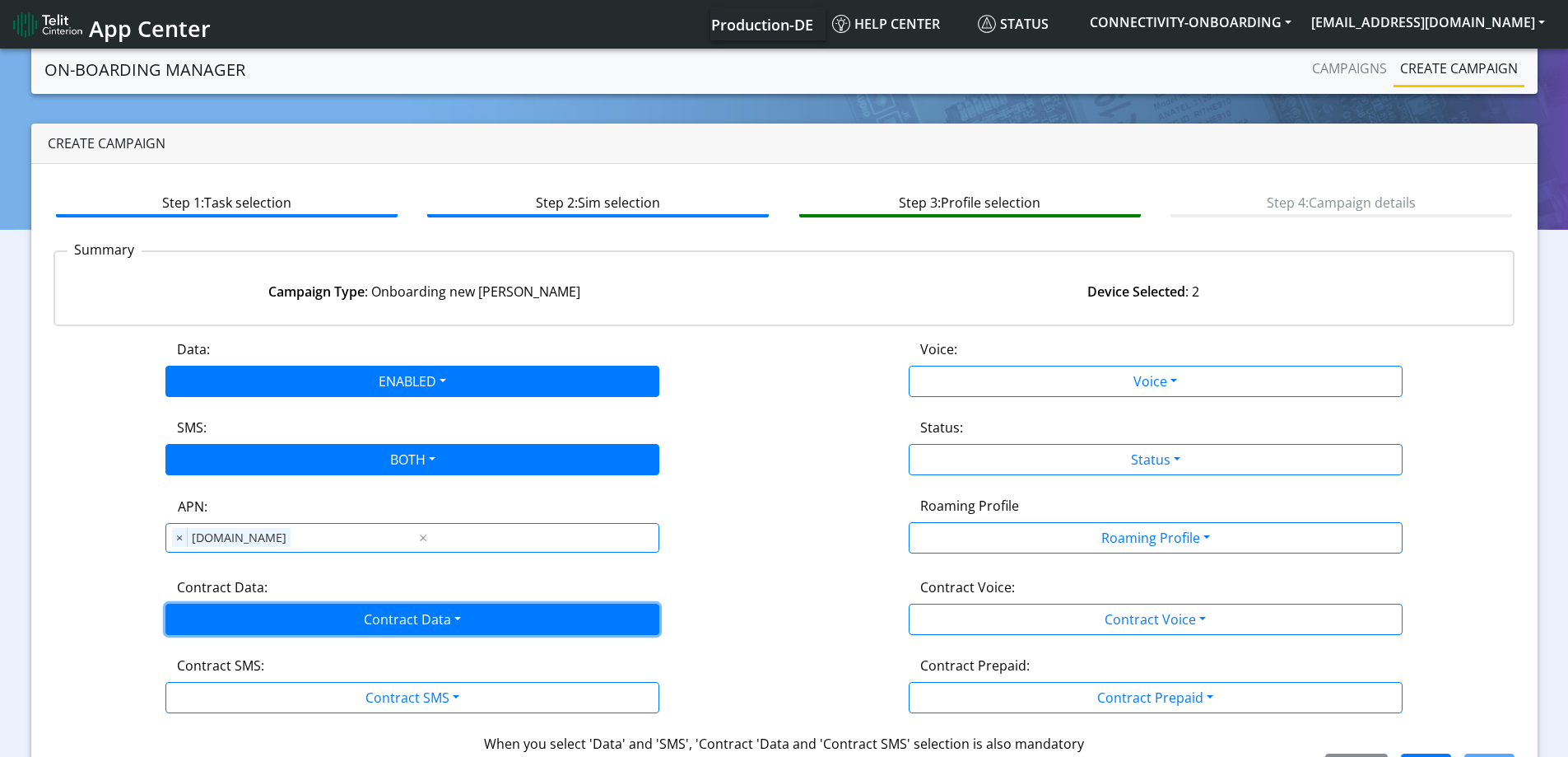
click at [233, 626] on button "Contract Data" at bounding box center [413, 619] width 494 height 32
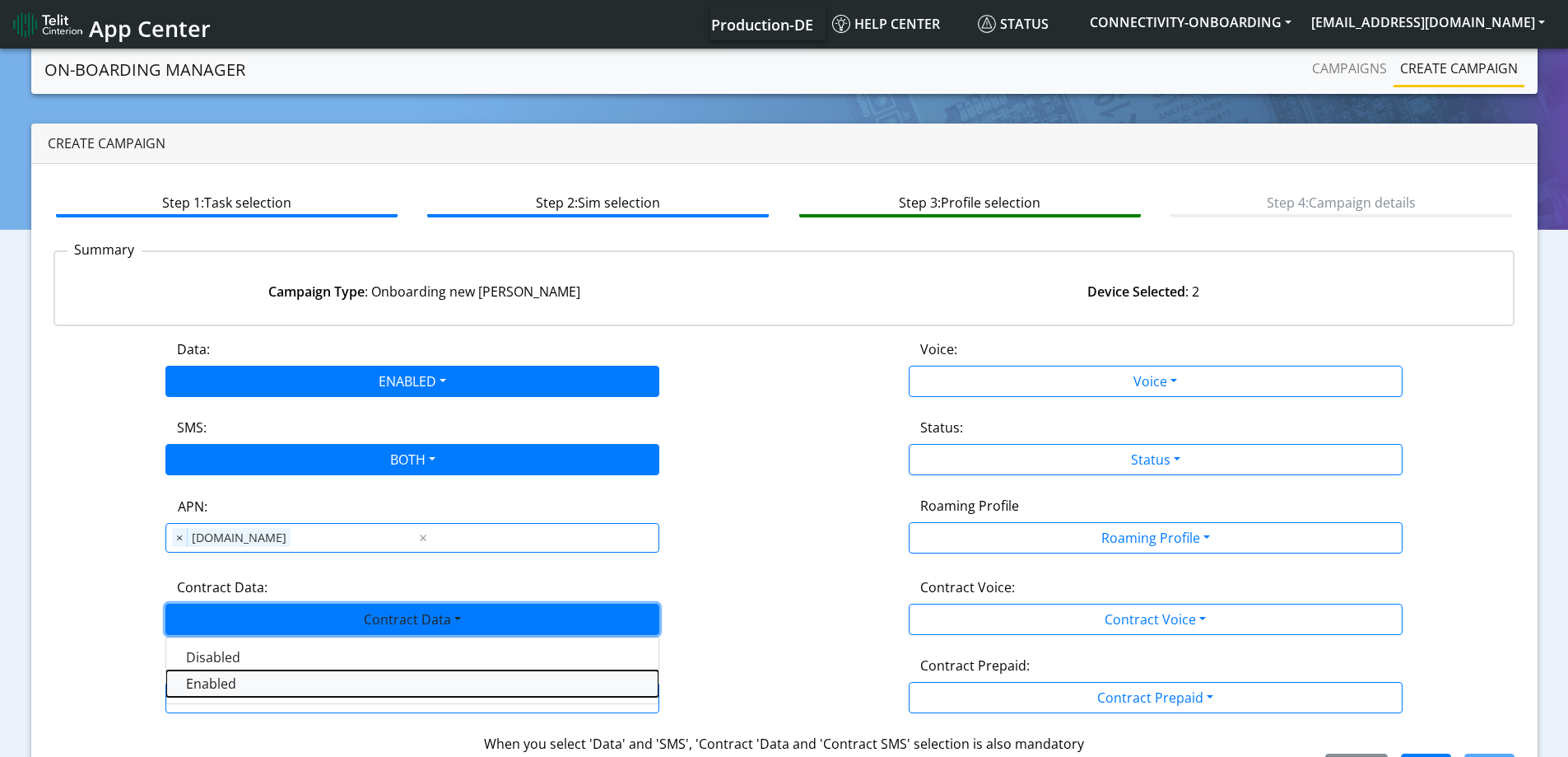
drag, startPoint x: 205, startPoint y: 679, endPoint x: 211, endPoint y: 699, distance: 20.9
click at [205, 680] on Dataenabled-dropdown "Enabled" at bounding box center [413, 684] width 492 height 27
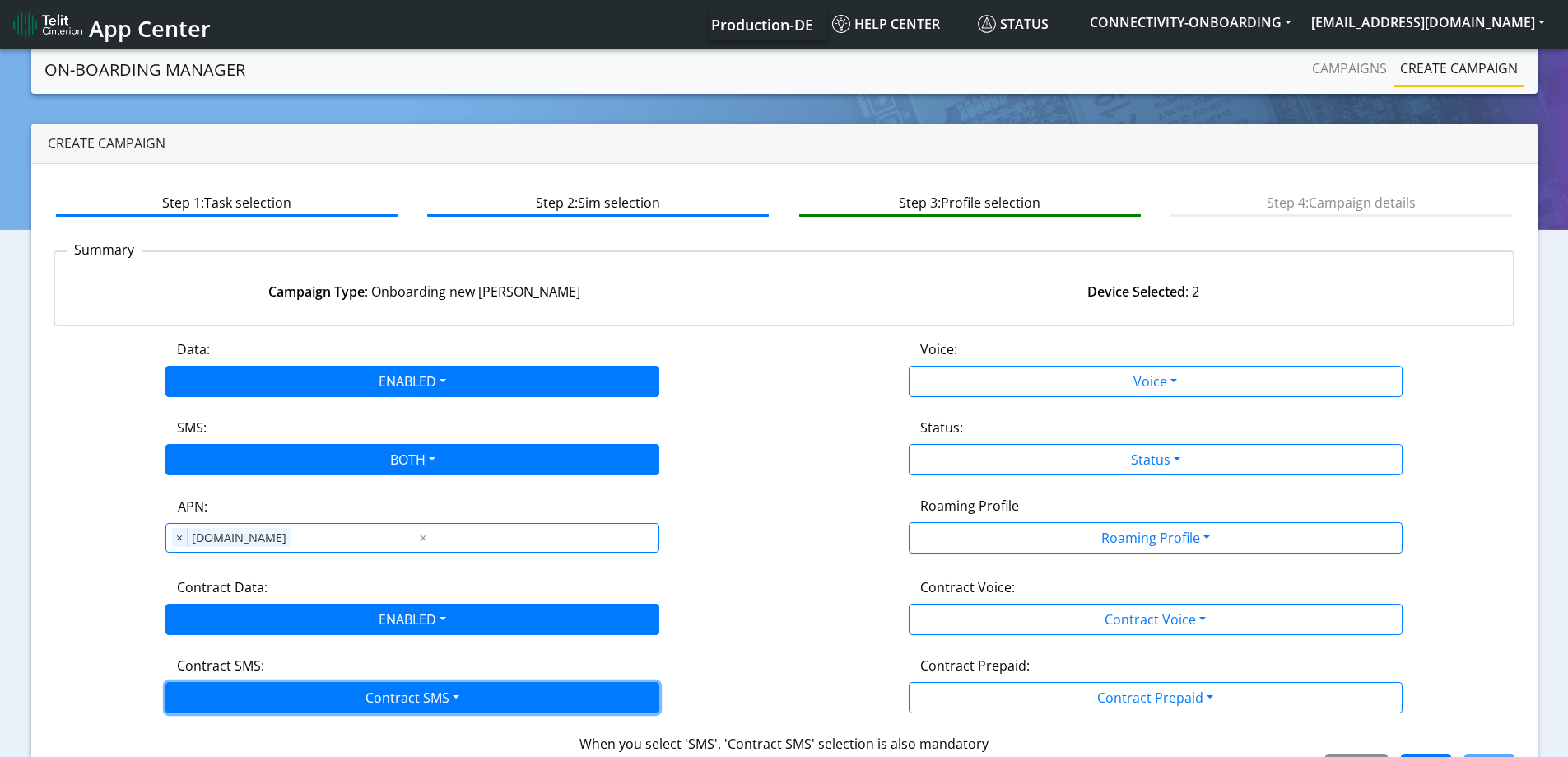
click at [212, 701] on button "Contract SMS" at bounding box center [413, 697] width 494 height 32
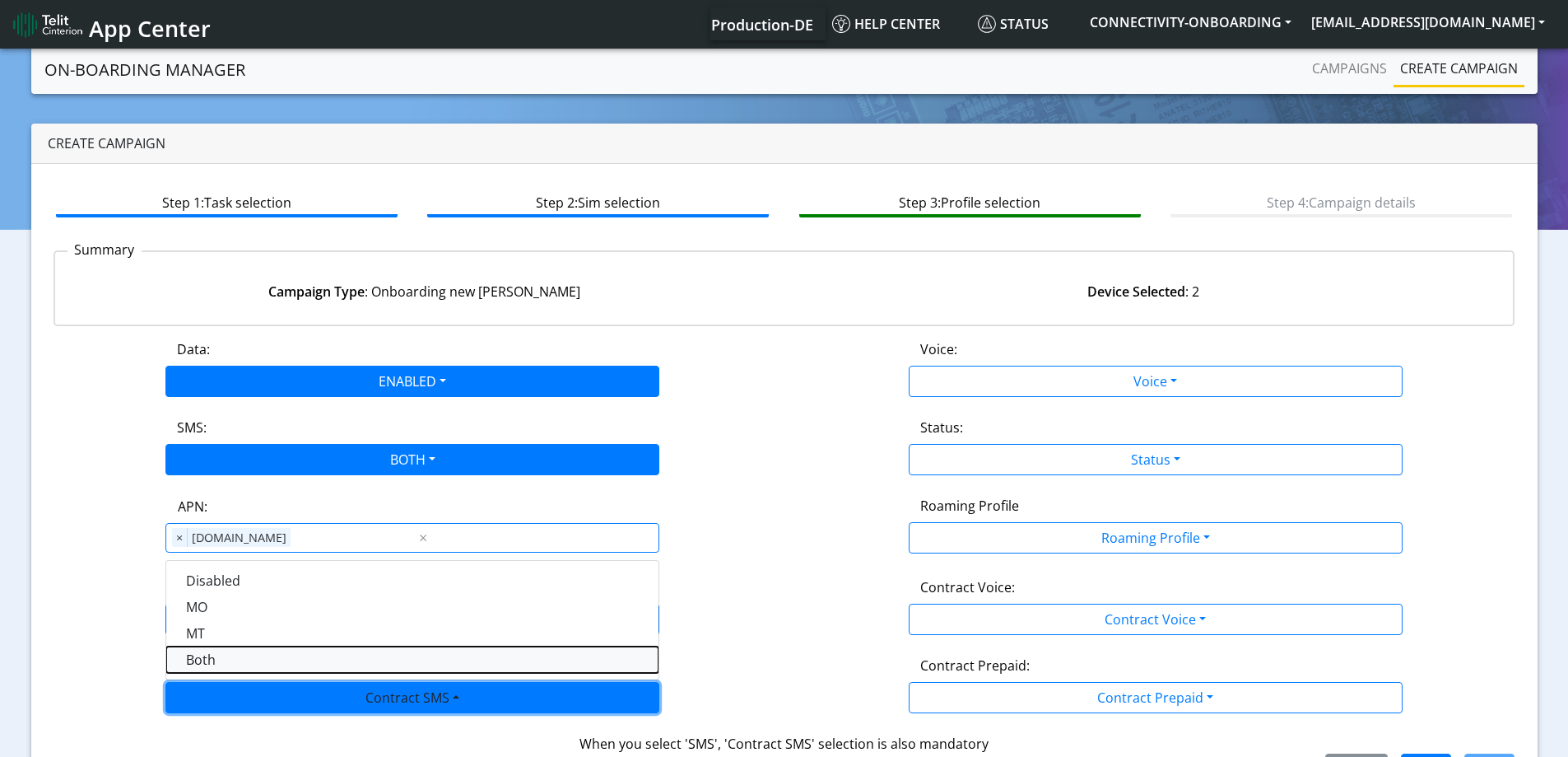
drag, startPoint x: 196, startPoint y: 665, endPoint x: 665, endPoint y: 647, distance: 469.3
click at [198, 665] on SMSboth-dropdown "Both" at bounding box center [413, 660] width 492 height 27
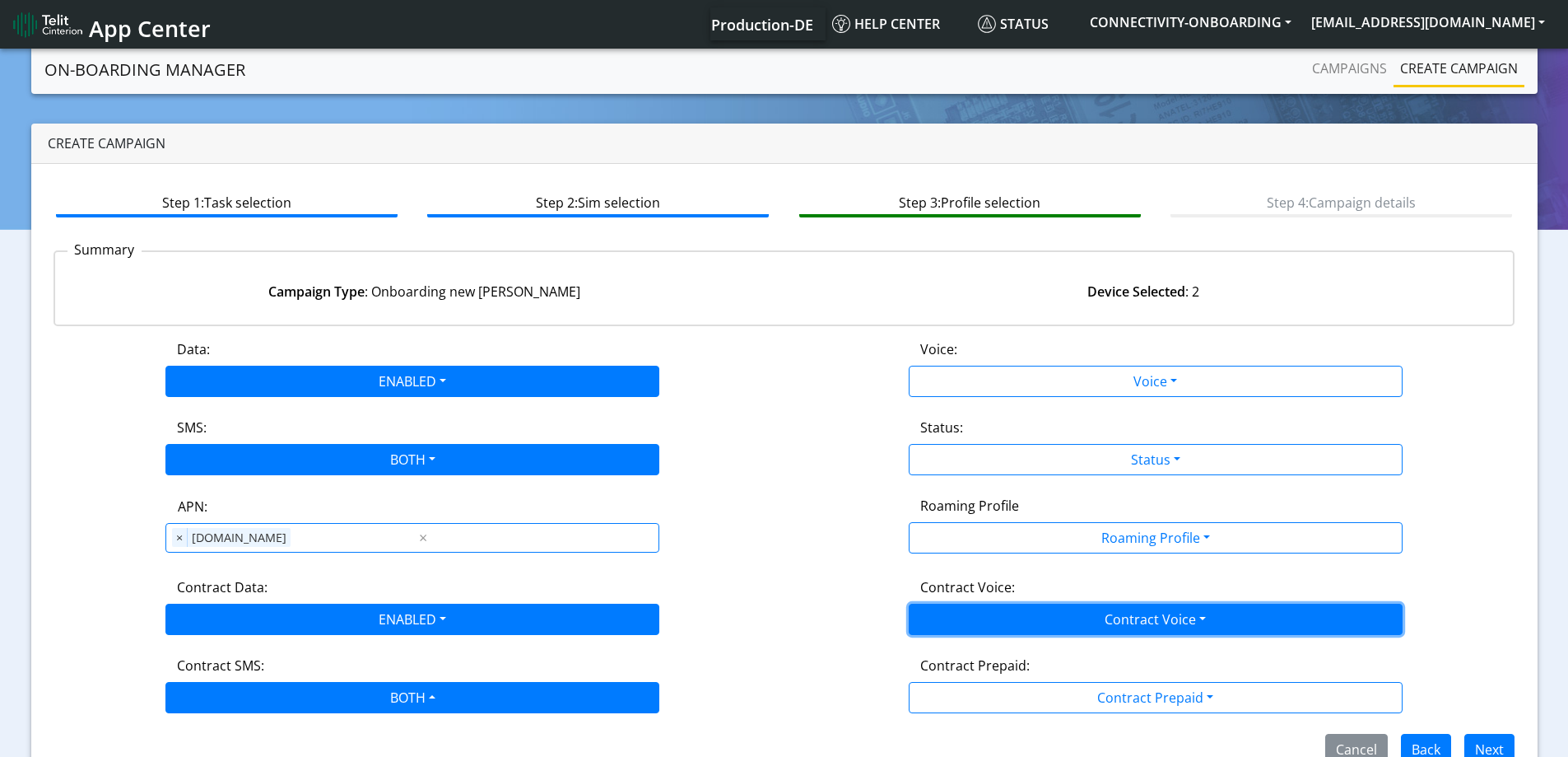
click at [1062, 611] on button "Contract Voice" at bounding box center [1155, 619] width 494 height 32
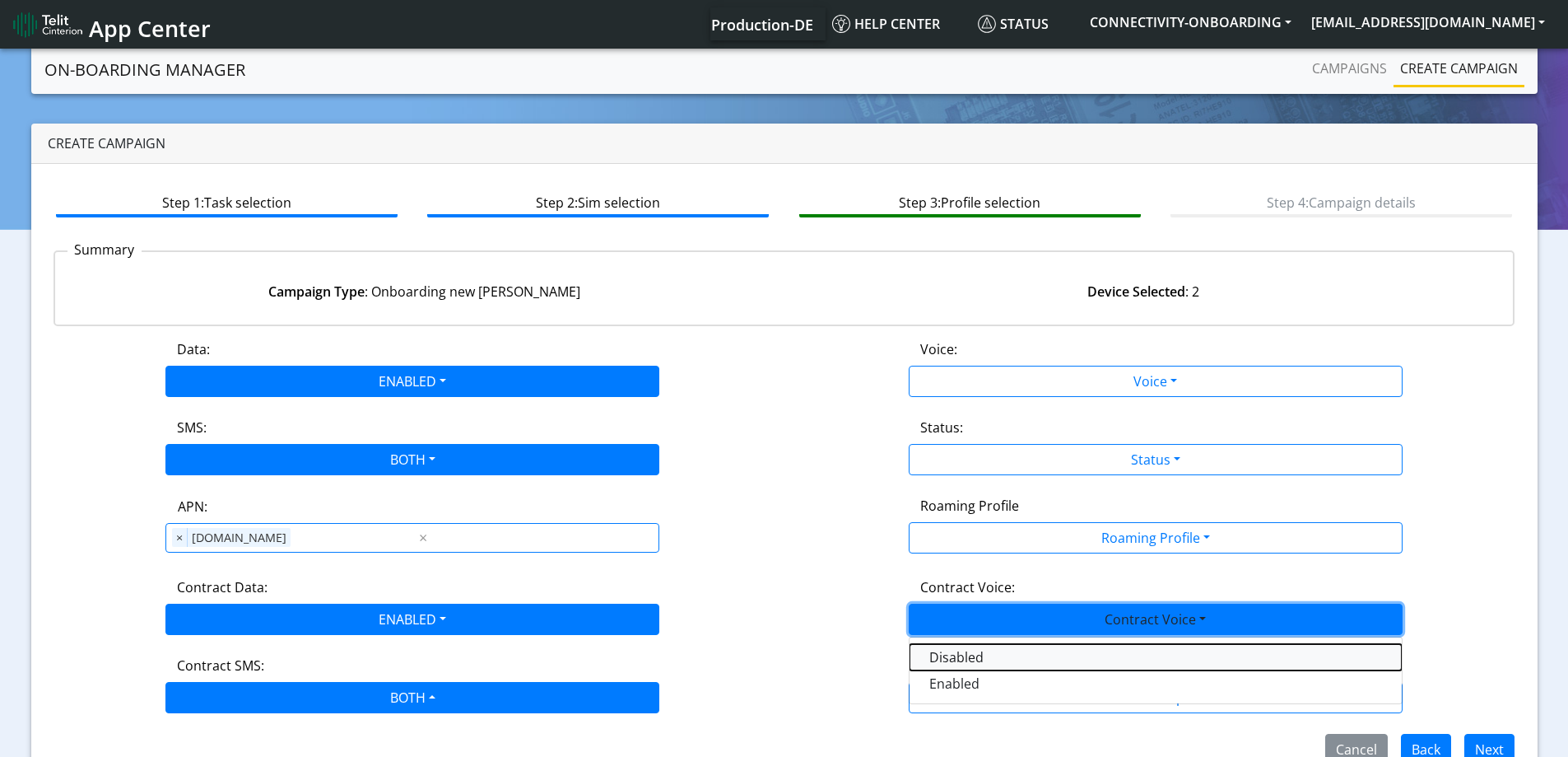
click at [945, 651] on Voicedisabled-dropdown "Disabled" at bounding box center [1155, 657] width 492 height 27
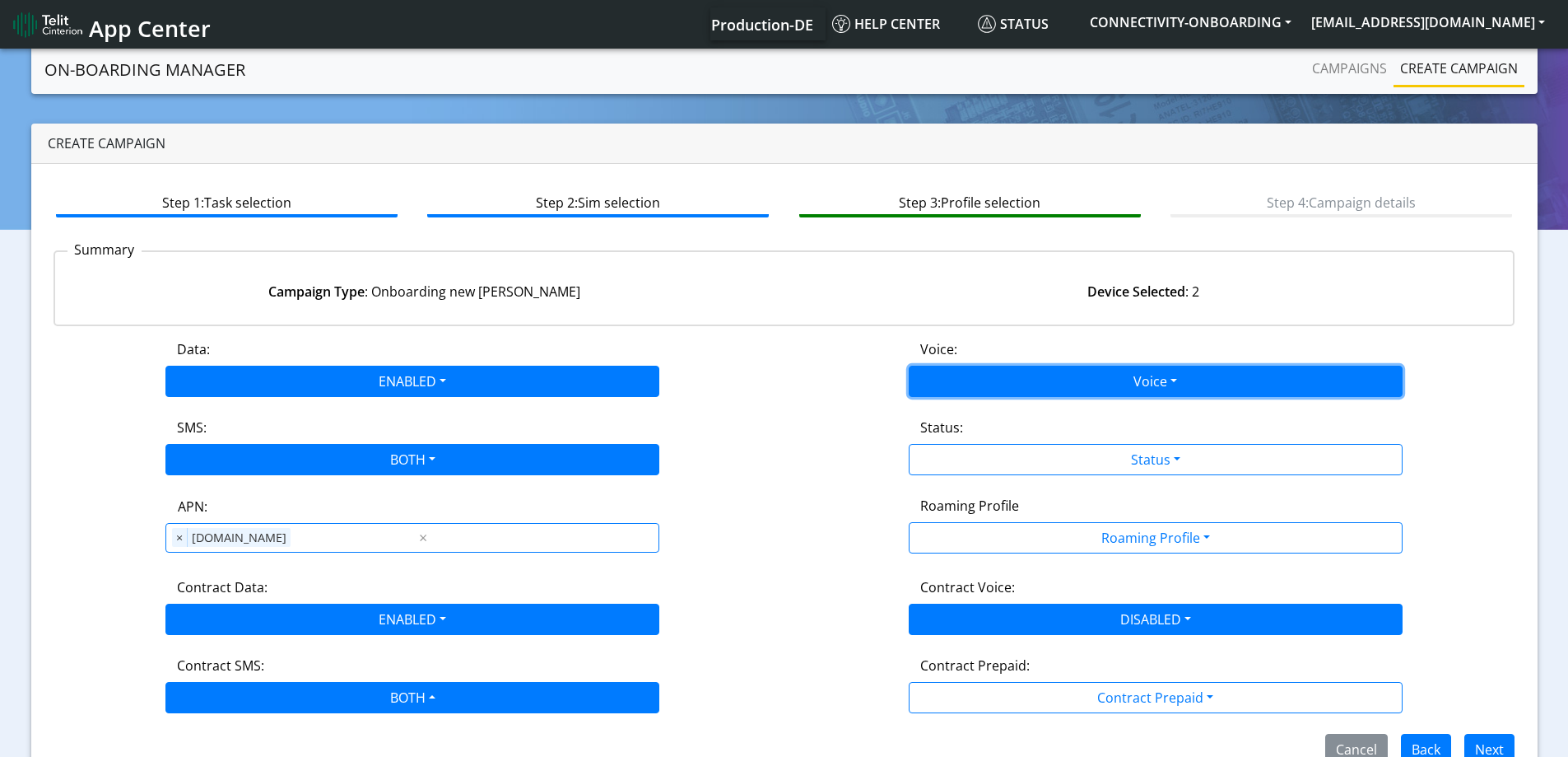
drag, startPoint x: 967, startPoint y: 373, endPoint x: 971, endPoint y: 395, distance: 22.4
click at [967, 376] on button "Voice" at bounding box center [1155, 382] width 494 height 32
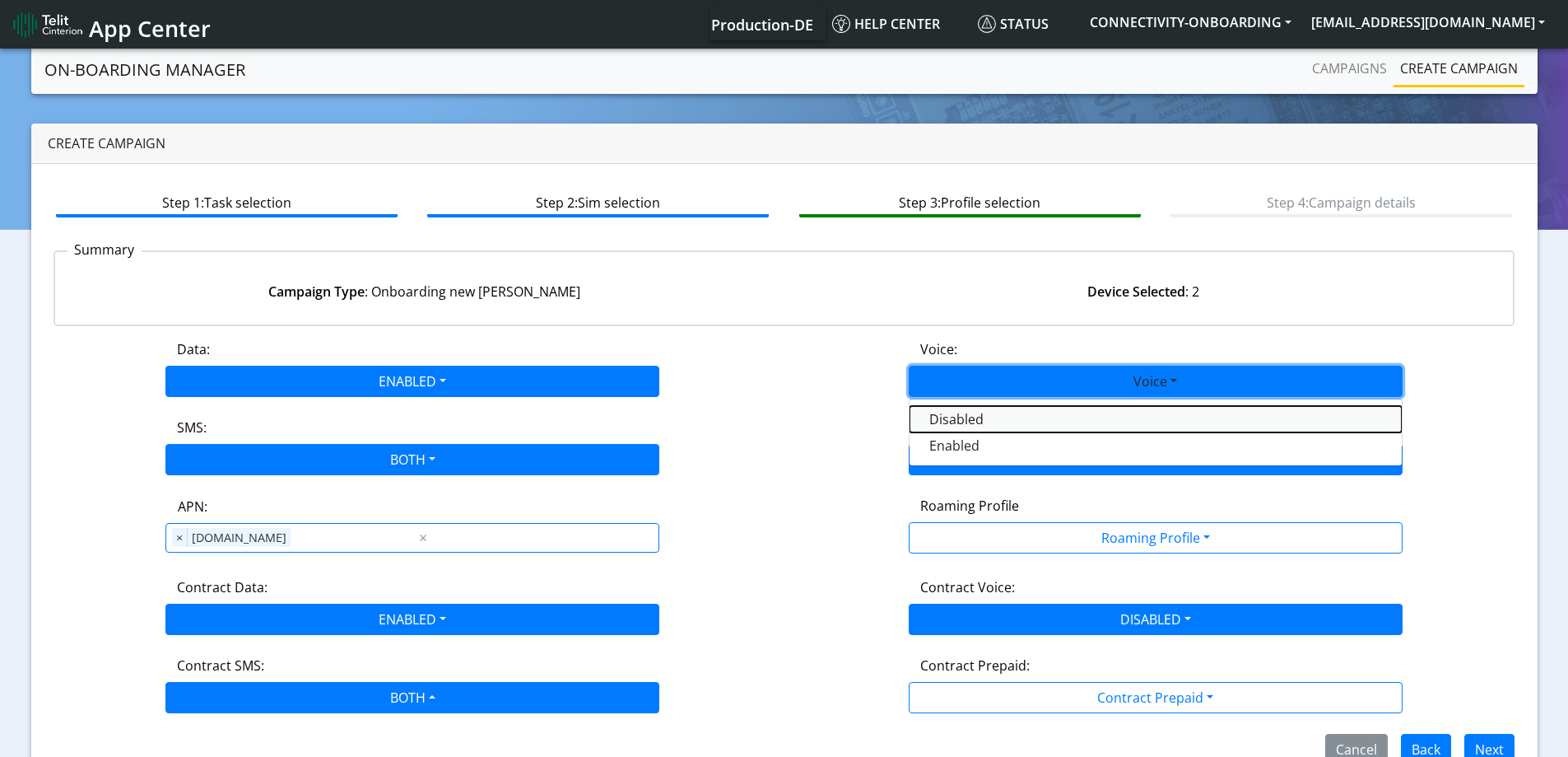
drag, startPoint x: 966, startPoint y: 411, endPoint x: 965, endPoint y: 450, distance: 39.0
click at [965, 413] on button "Disabled" at bounding box center [1155, 419] width 492 height 27
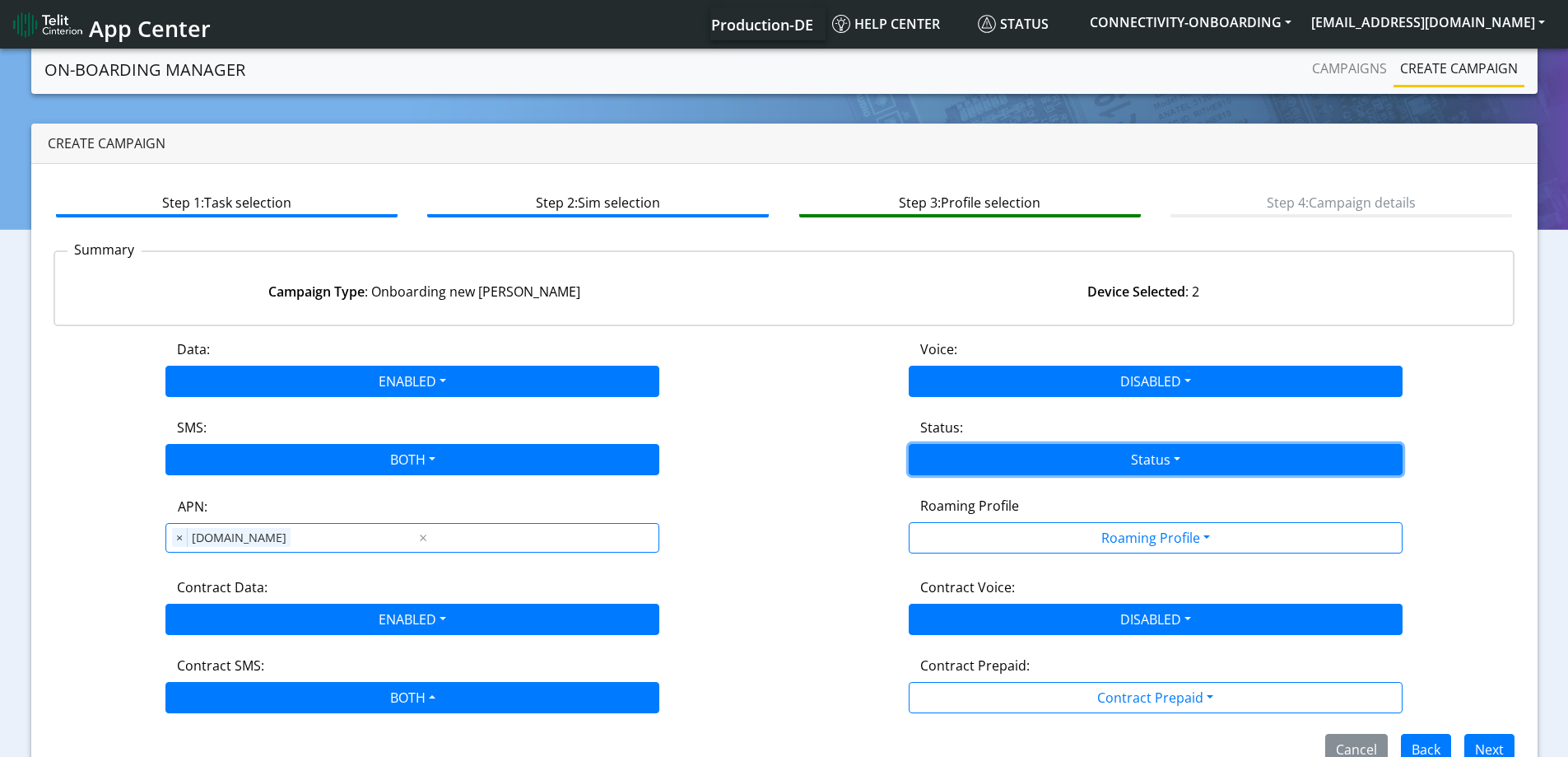
click at [965, 452] on button "Status" at bounding box center [1155, 459] width 494 height 32
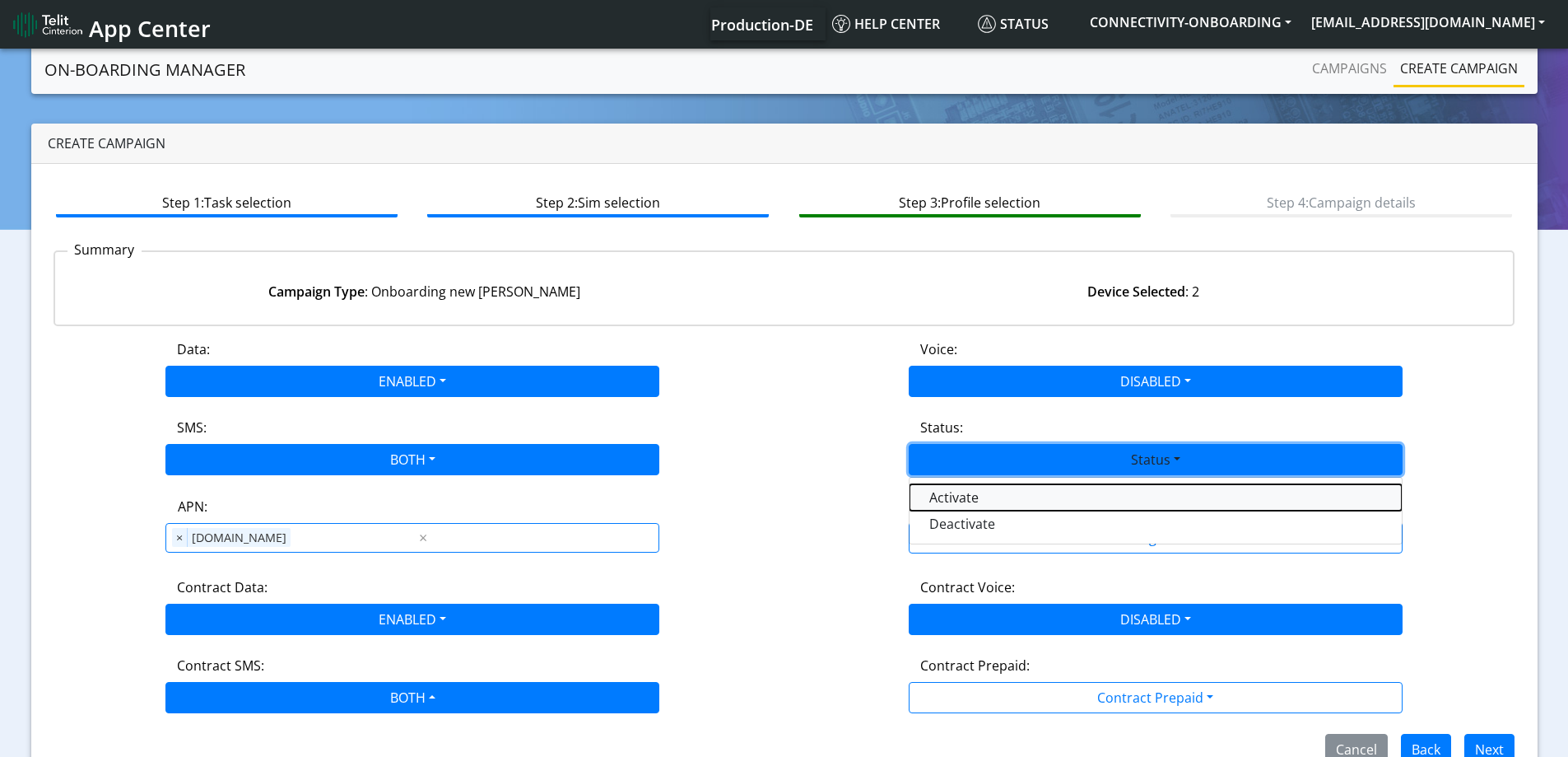
drag, startPoint x: 959, startPoint y: 487, endPoint x: 962, endPoint y: 501, distance: 14.3
click at [958, 489] on button "Activate" at bounding box center [1155, 497] width 492 height 27
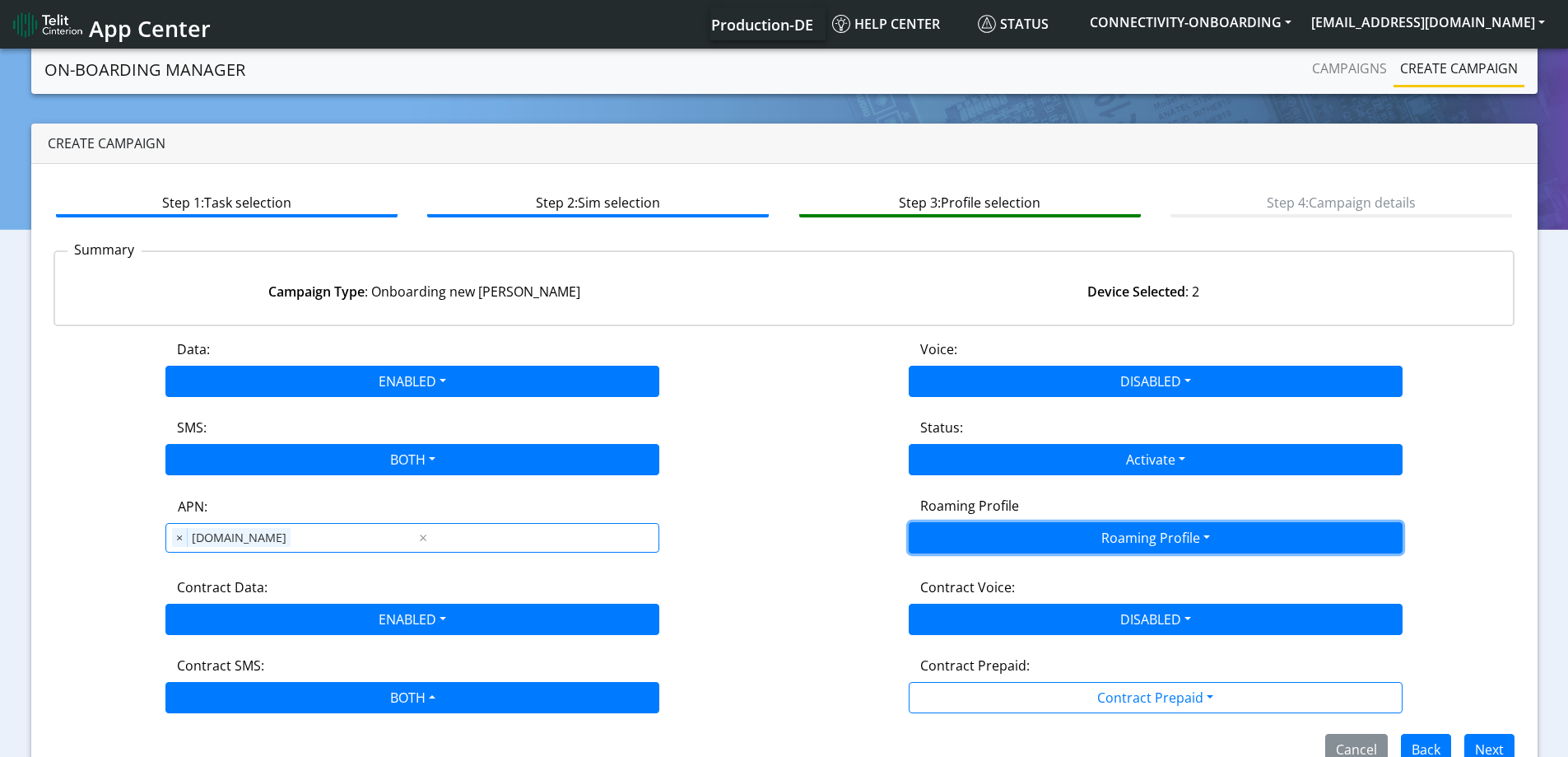
click at [1065, 533] on button "Roaming Profile" at bounding box center [1155, 538] width 494 height 32
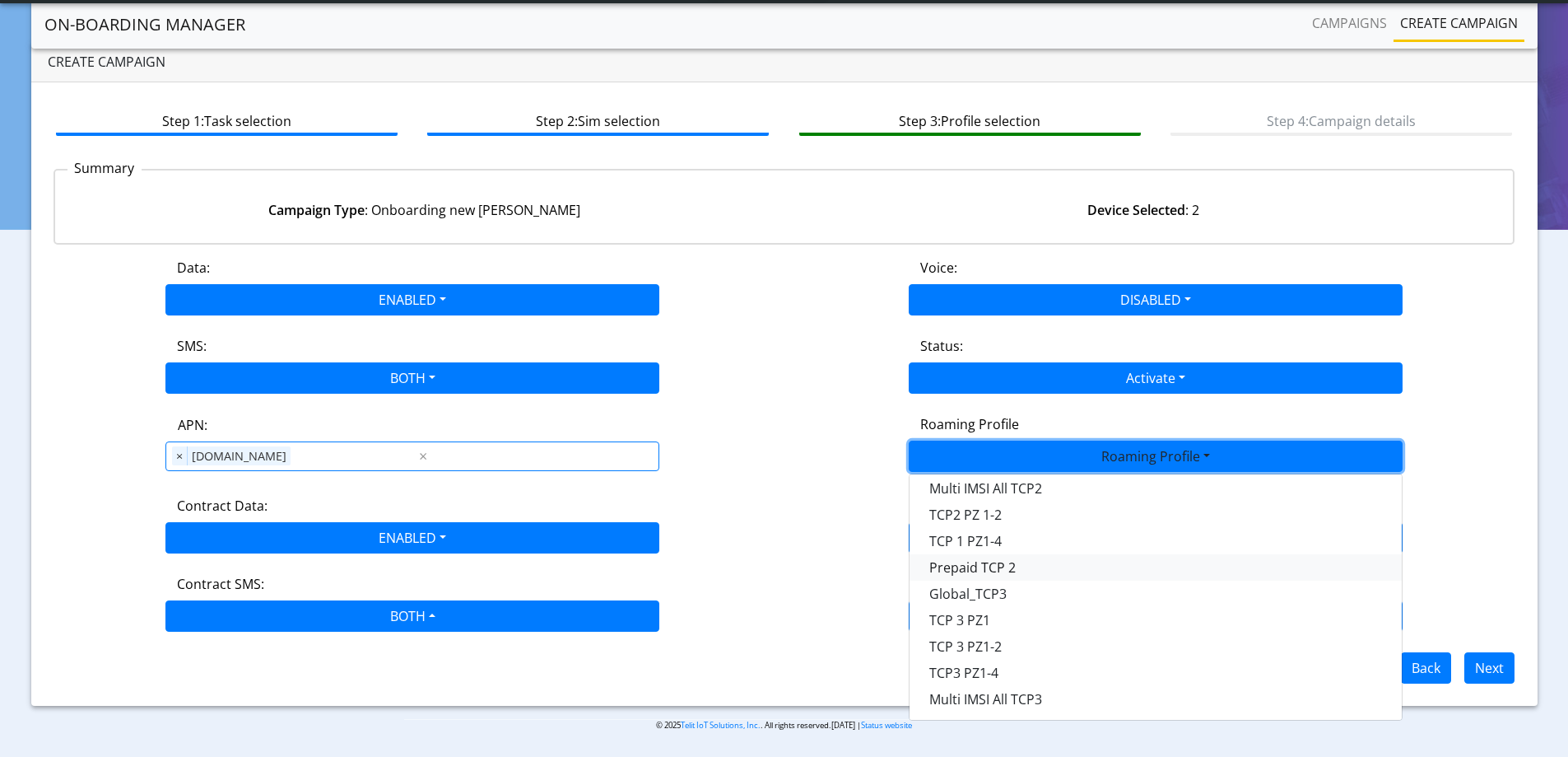
scroll to position [215, 0]
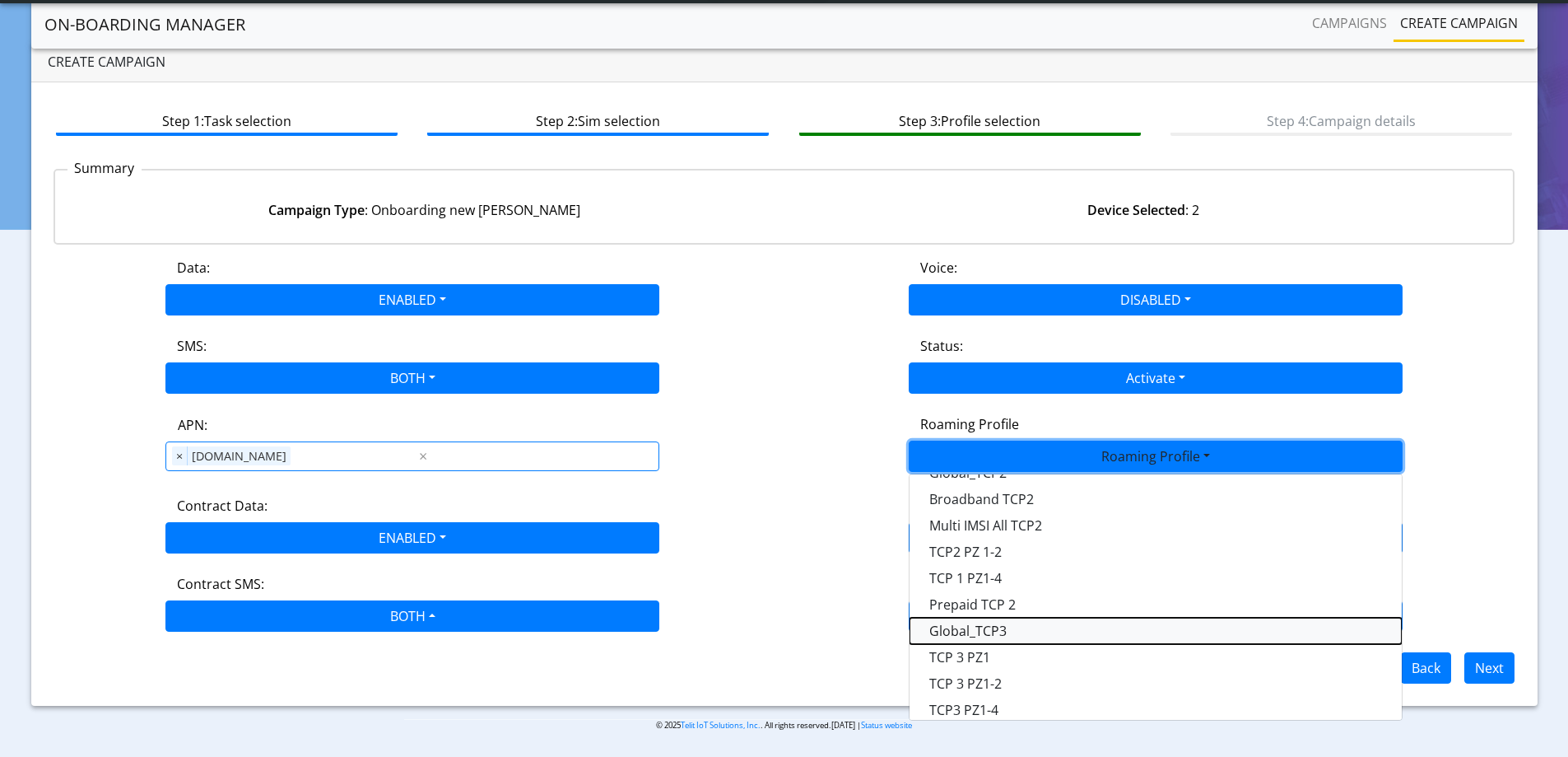
click at [1045, 637] on Profile-dropdown "Global_TCP3" at bounding box center [1155, 630] width 492 height 27
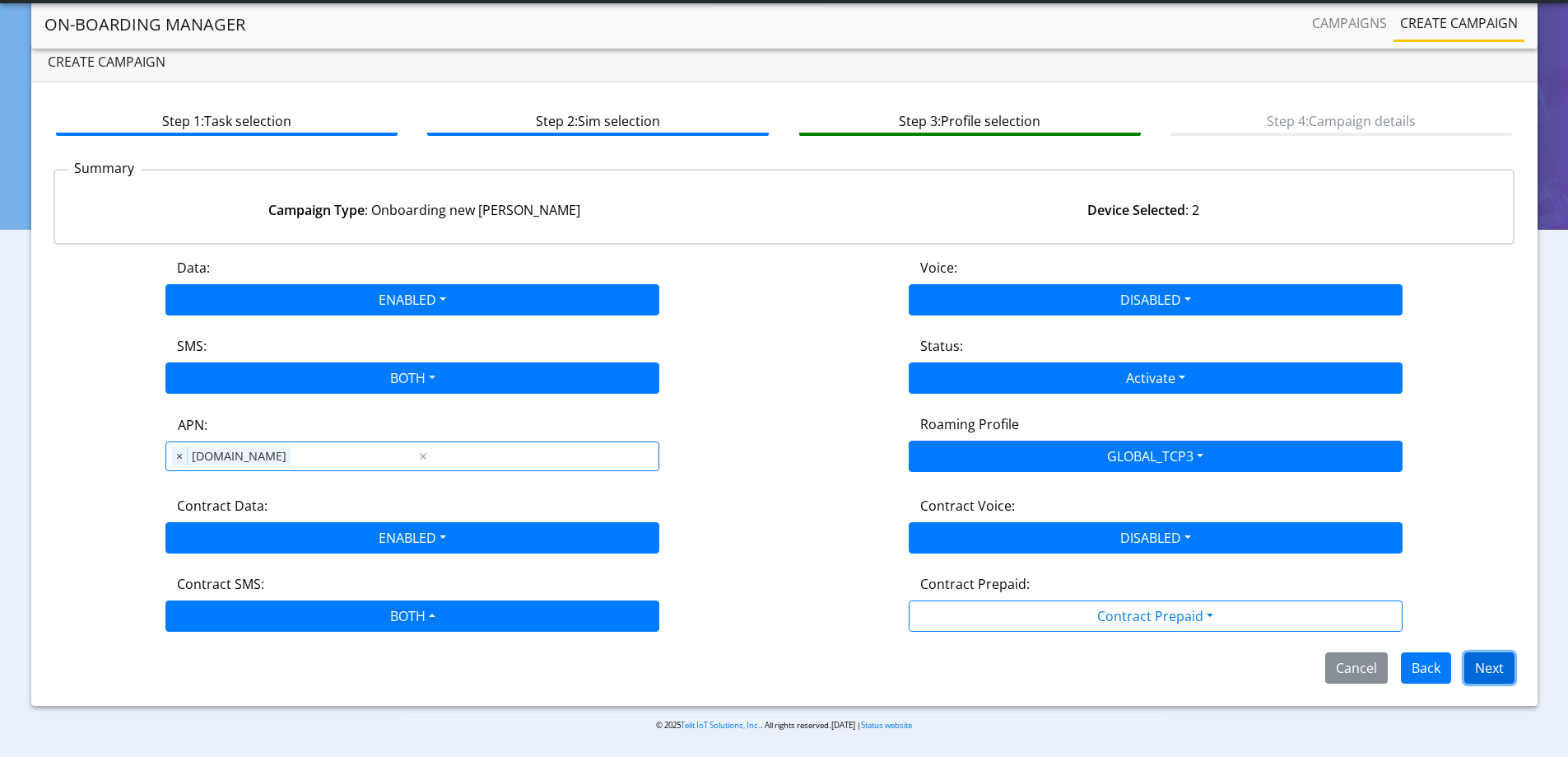
click at [1495, 673] on button "Next" at bounding box center [1490, 668] width 51 height 32
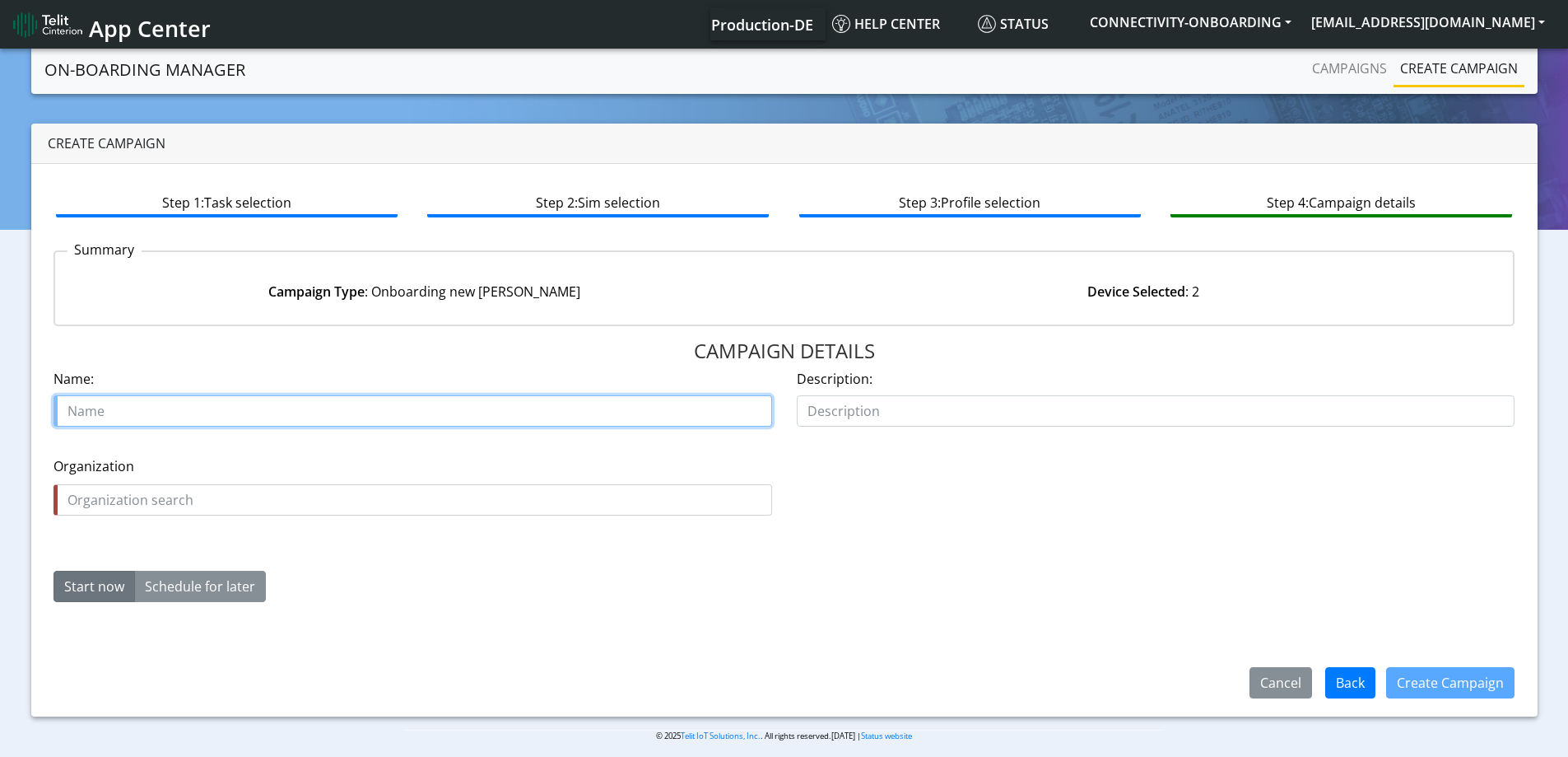
paste input "JABLOTRON ALARMS A.S."
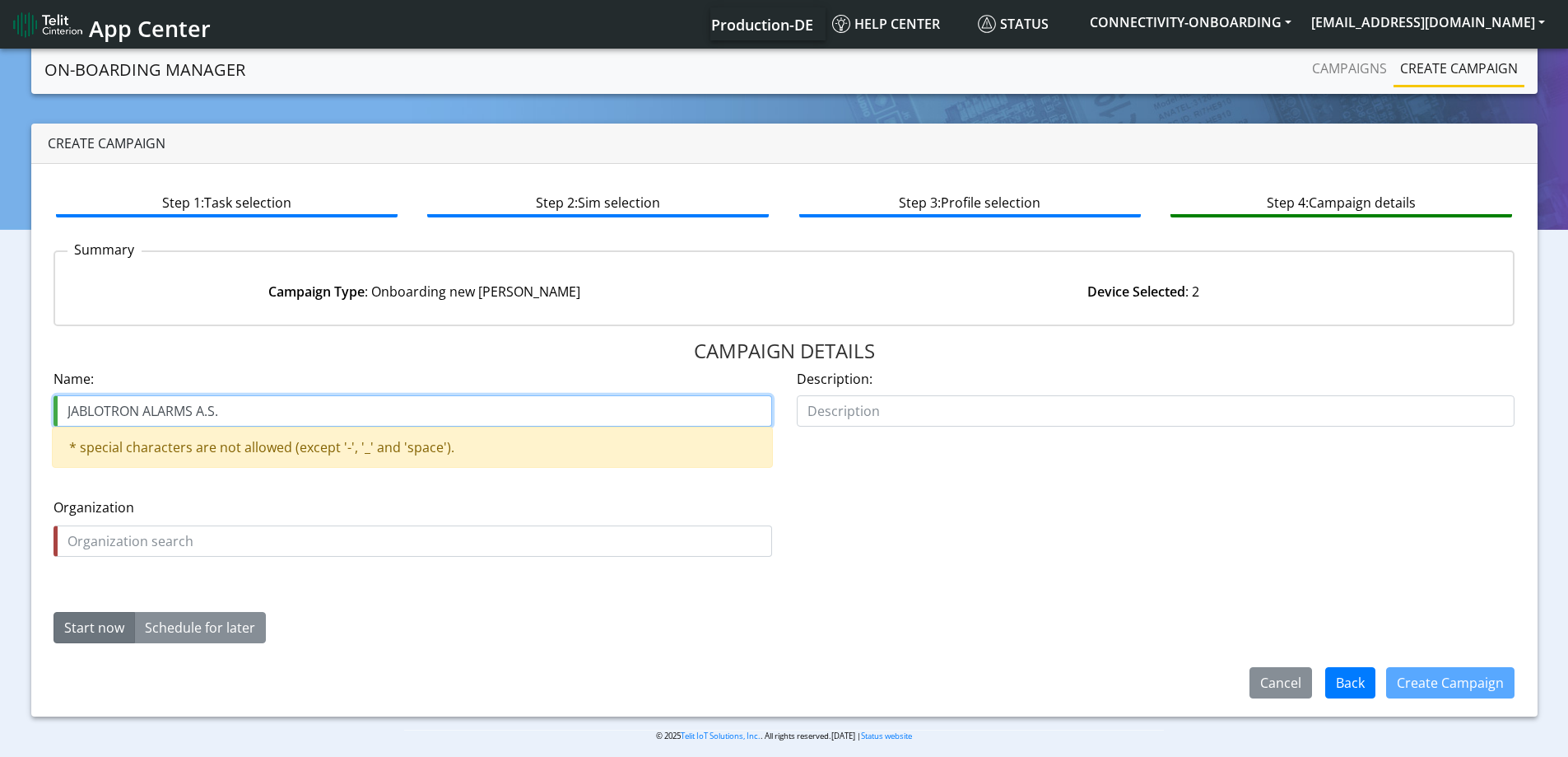
drag, startPoint x: 194, startPoint y: 409, endPoint x: 554, endPoint y: 412, distance: 360.0
click at [506, 412] on input "JABLOTRON ALARMS A.S." at bounding box center [413, 411] width 719 height 32
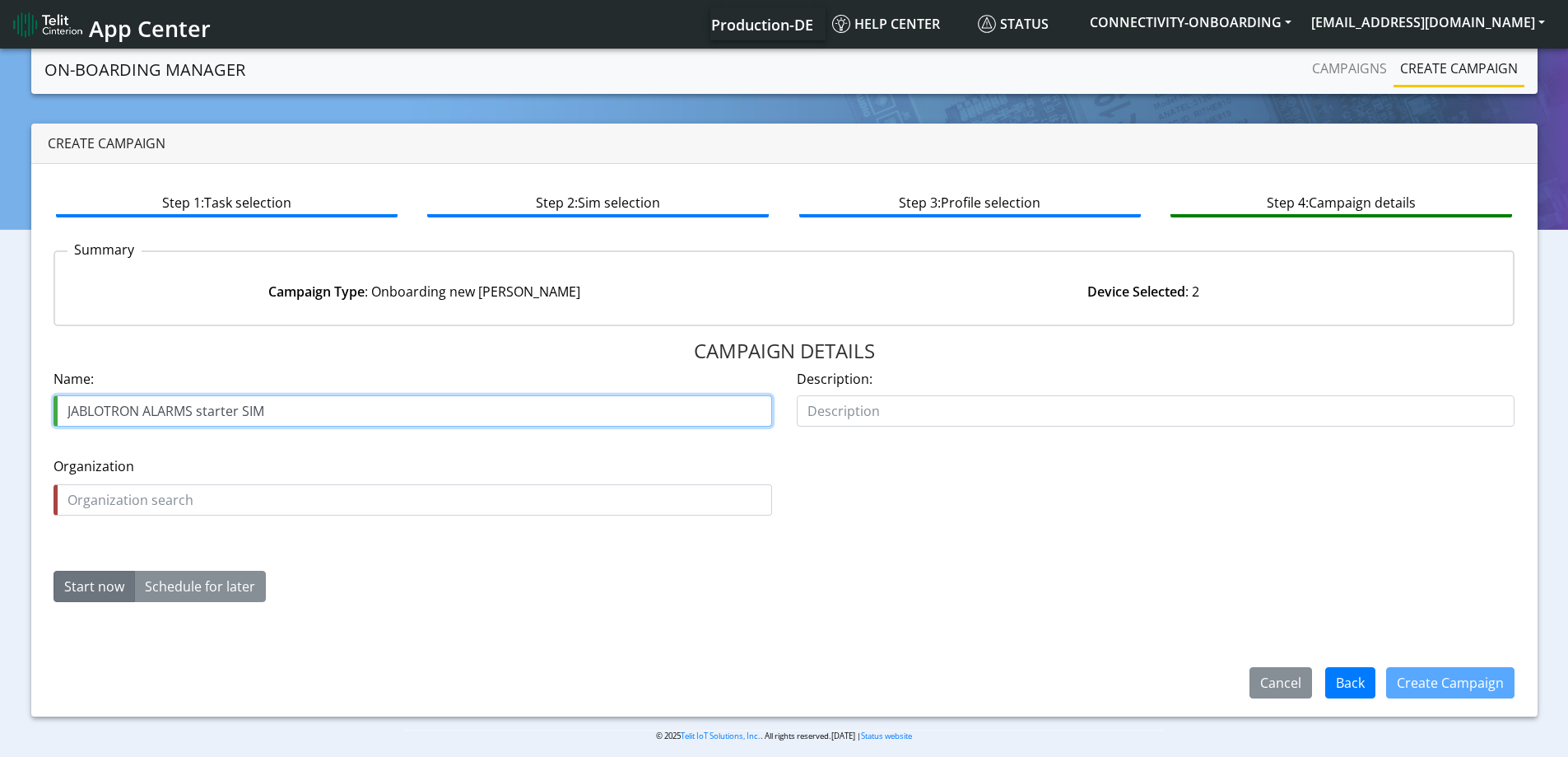
type input "JABLOTRON ALARMS starter SIM"
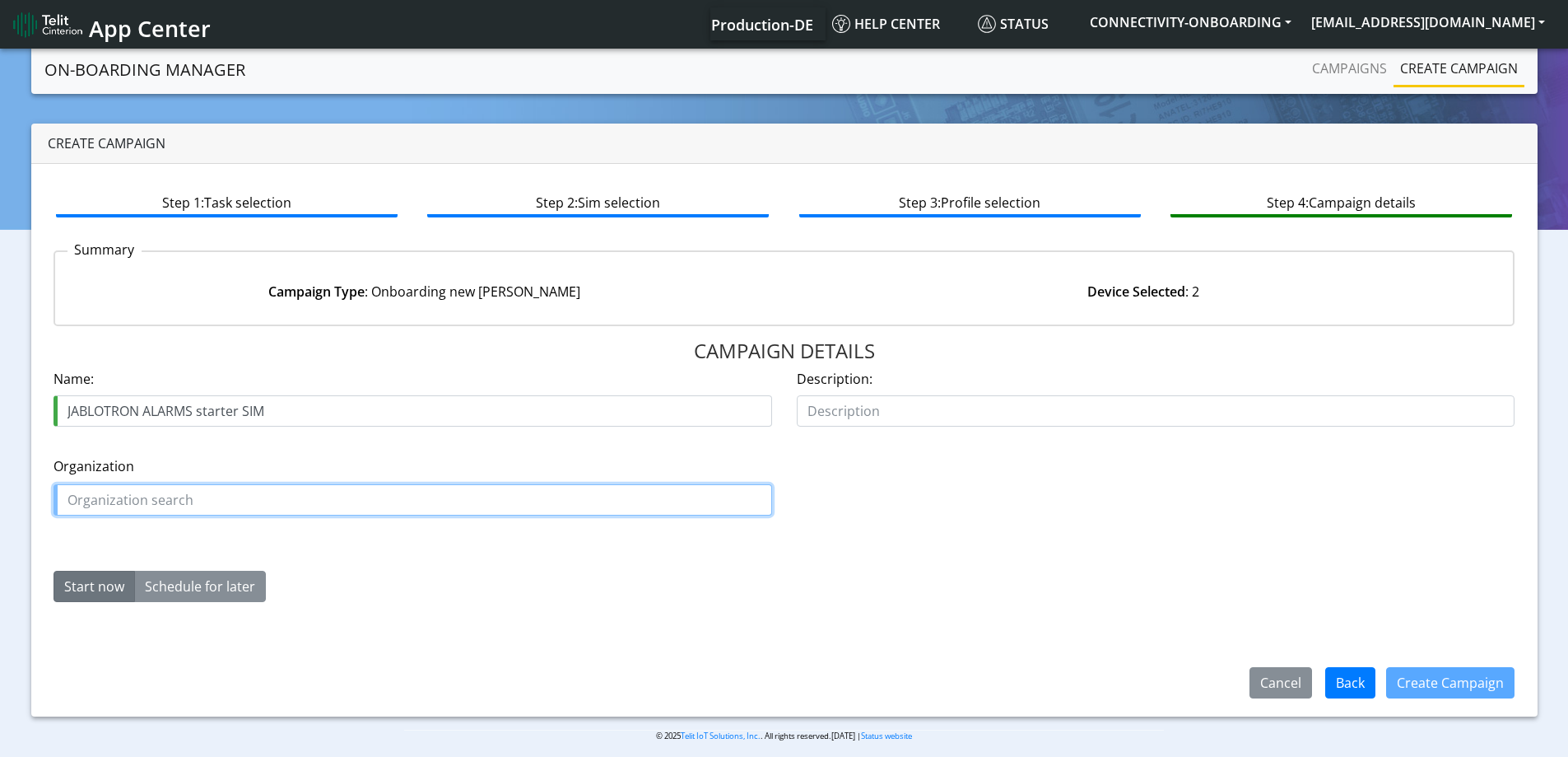
click at [190, 501] on input "text" at bounding box center [413, 500] width 719 height 32
paste input "JABLOTRON_ALARMS"
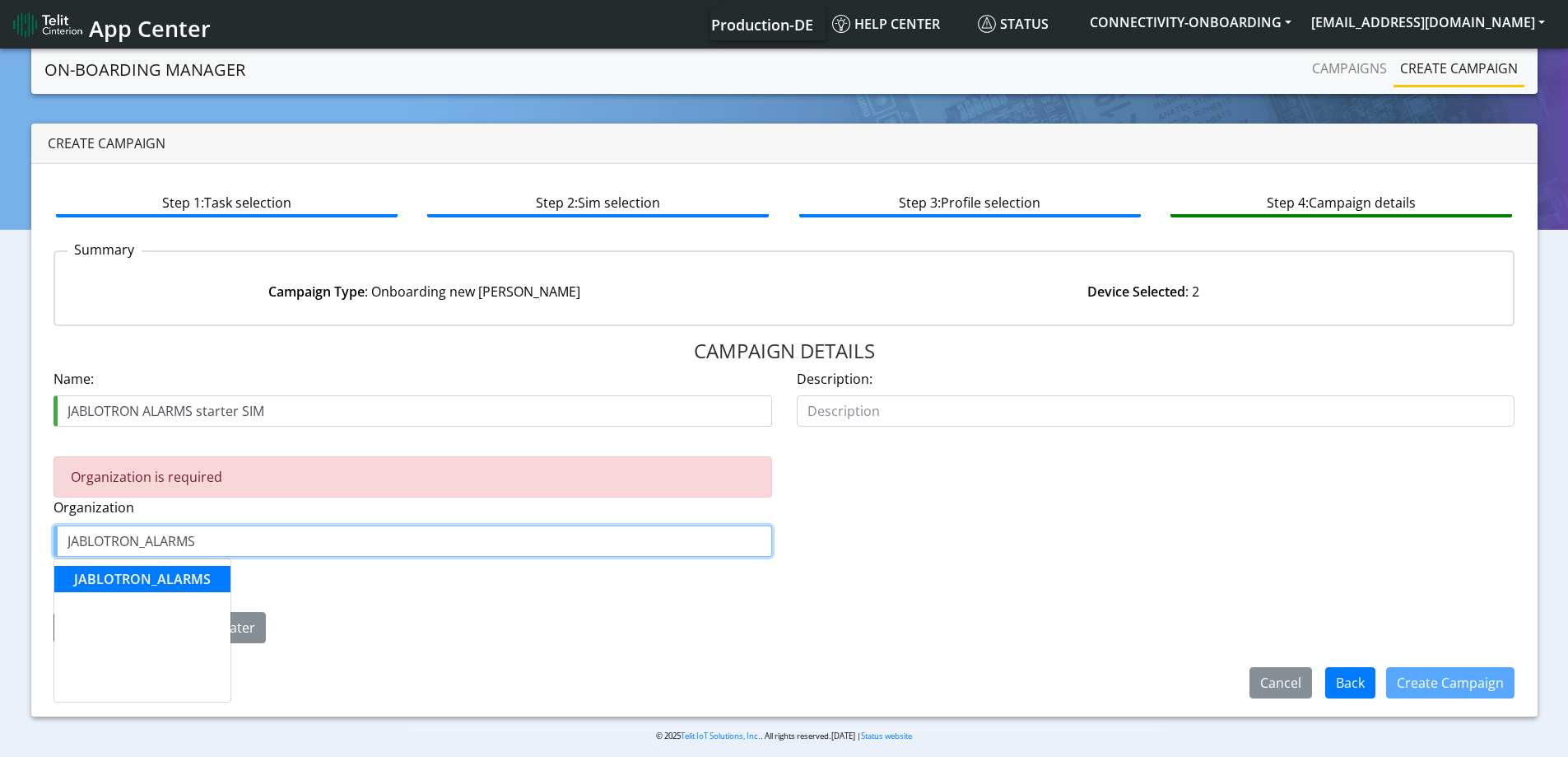
click at [199, 569] on button "JABLOTRON_ALARMS" at bounding box center [143, 578] width 177 height 27
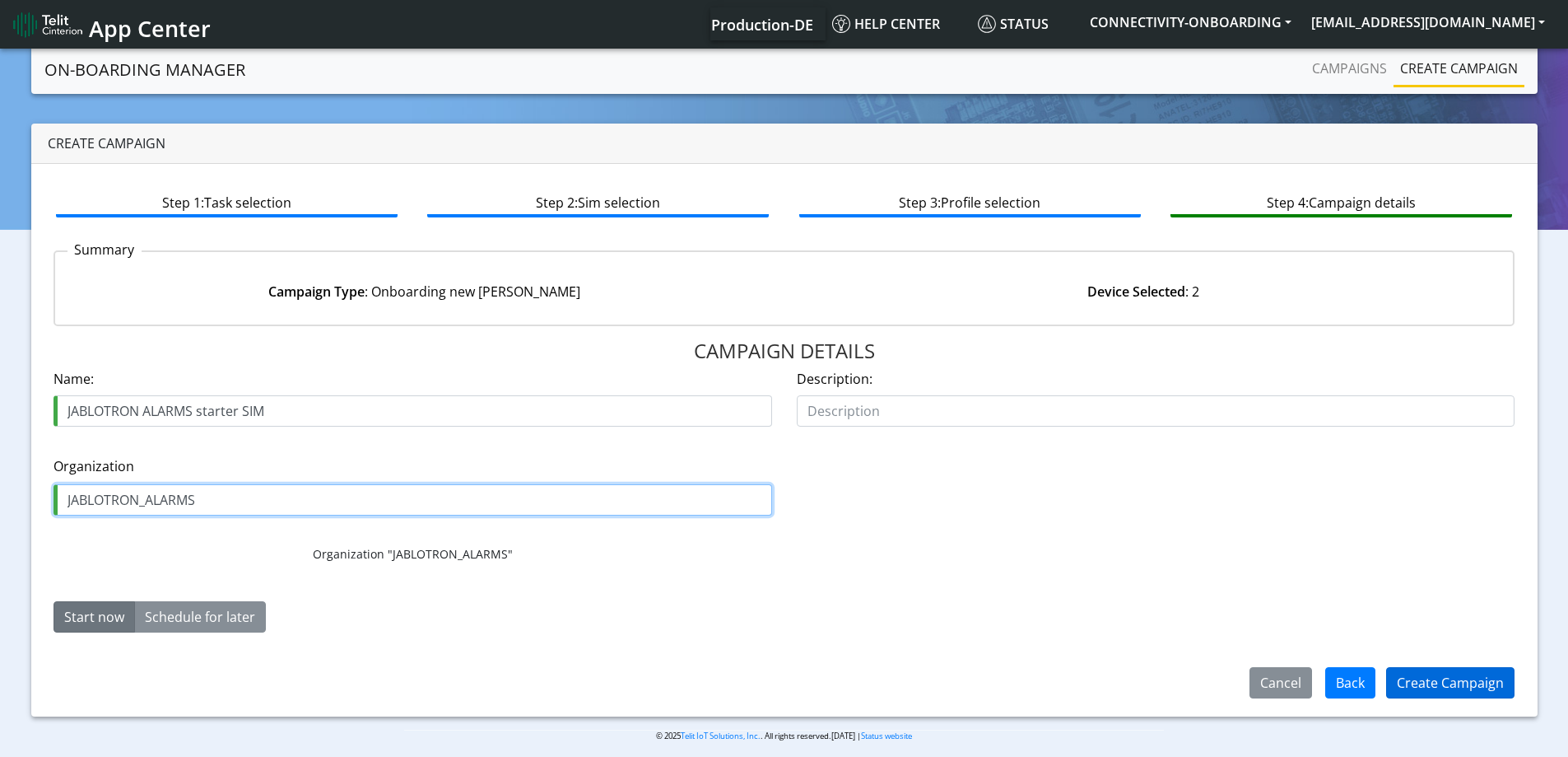
type input "JABLOTRON_ALARMS"
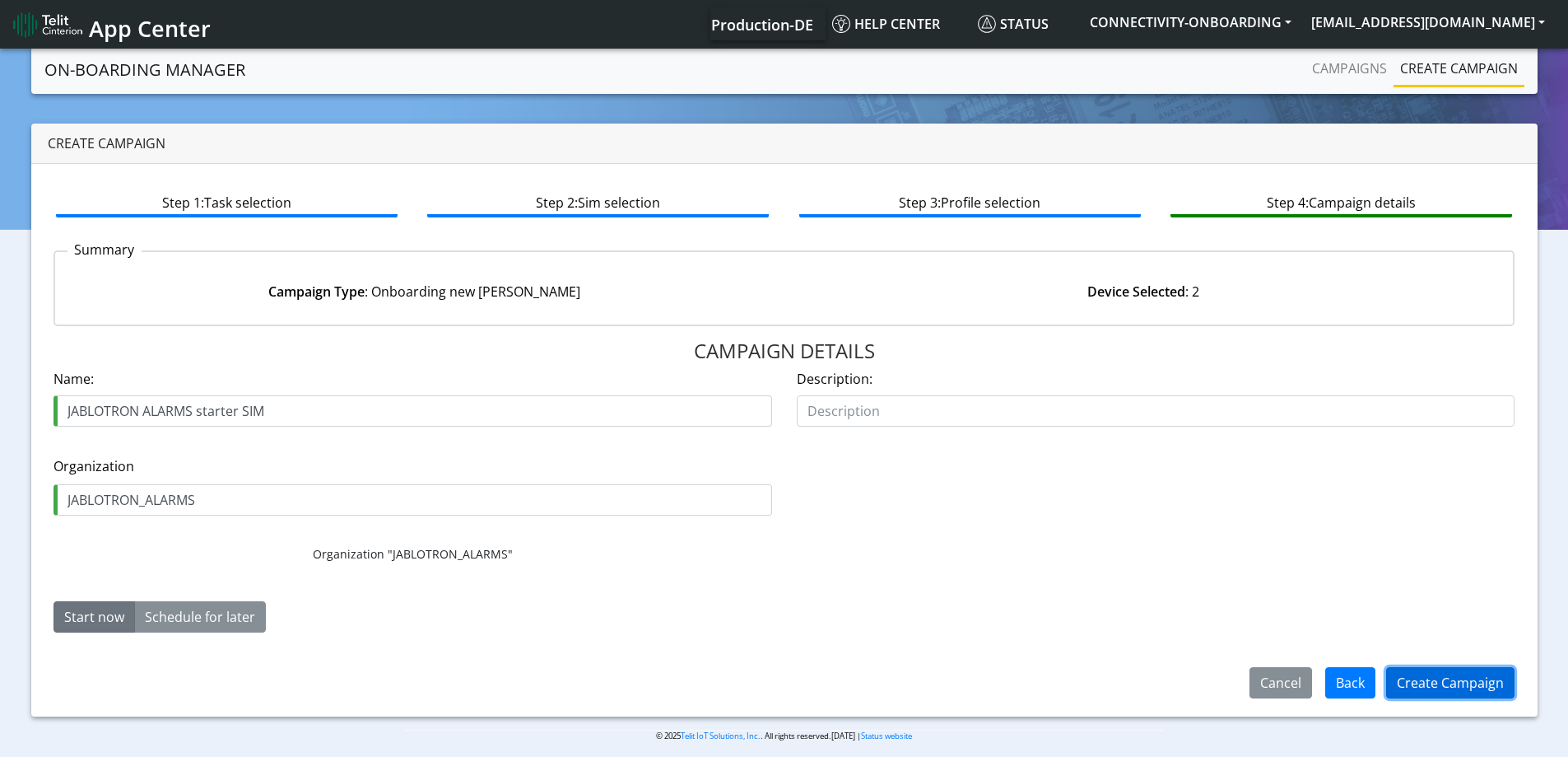
click at [1453, 671] on button "Create Campaign" at bounding box center [1450, 683] width 128 height 32
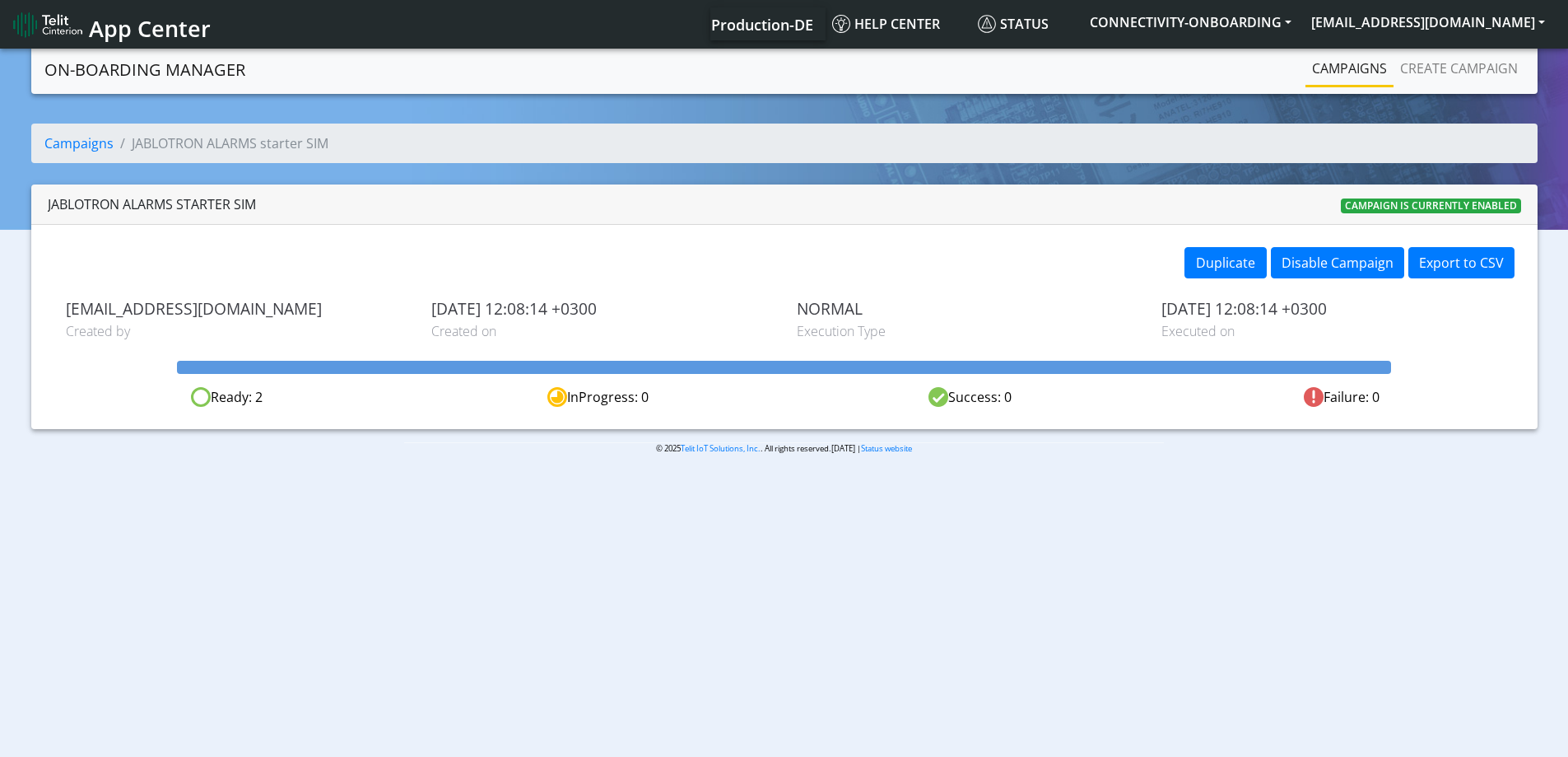
click at [1363, 51] on nav "On-Boarding Manager Campaigns Create campaign" at bounding box center [784, 69] width 1507 height 49
click at [1353, 70] on link "Campaigns" at bounding box center [1349, 67] width 88 height 33
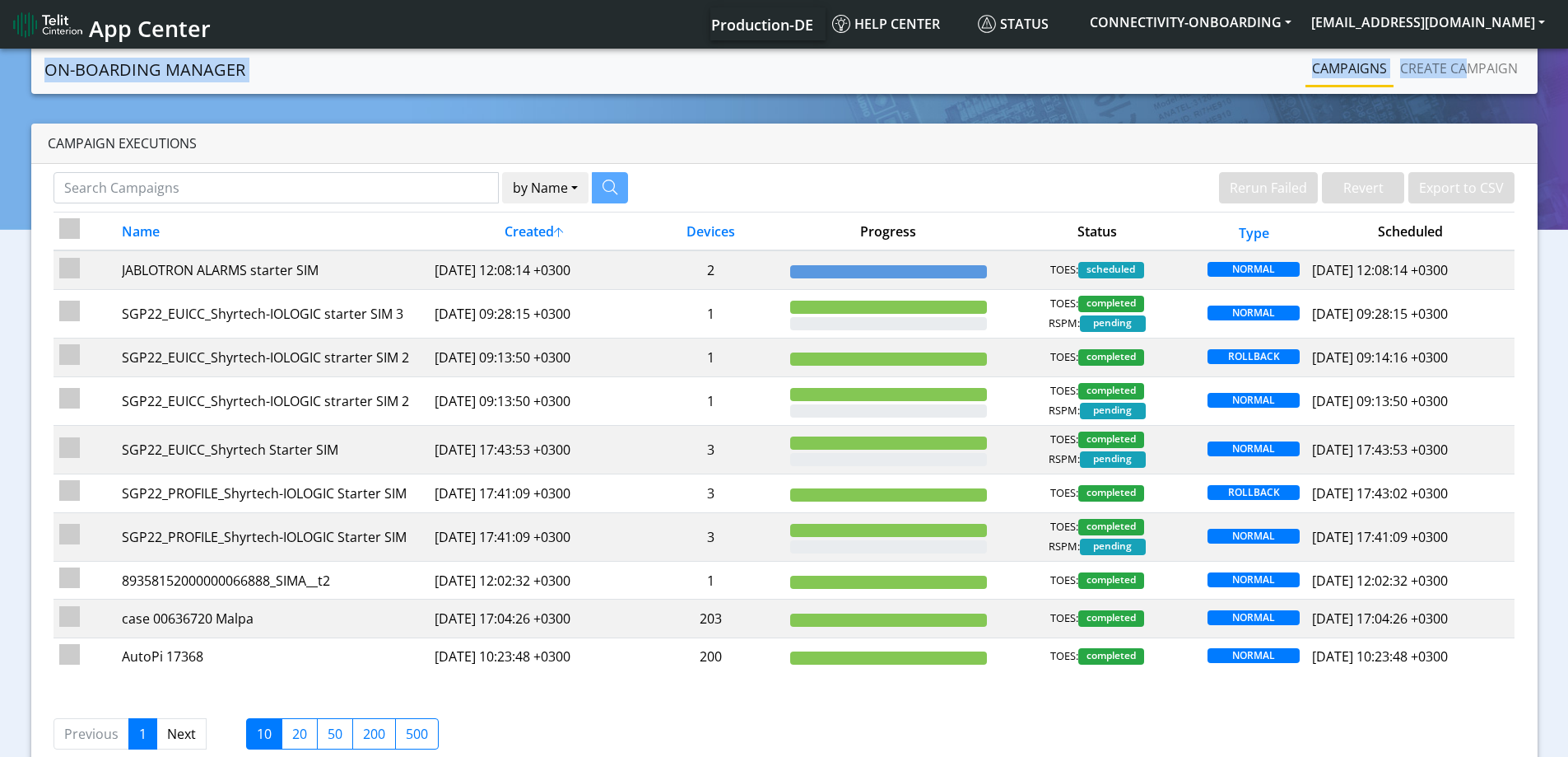
click at [1466, 51] on body "App Center Production-DE Help center Status CONNECTIVITY-ONBOARDING yaniv.sitel…" at bounding box center [784, 404] width 1568 height 717
click at [1460, 62] on link "Create campaign" at bounding box center [1459, 67] width 131 height 33
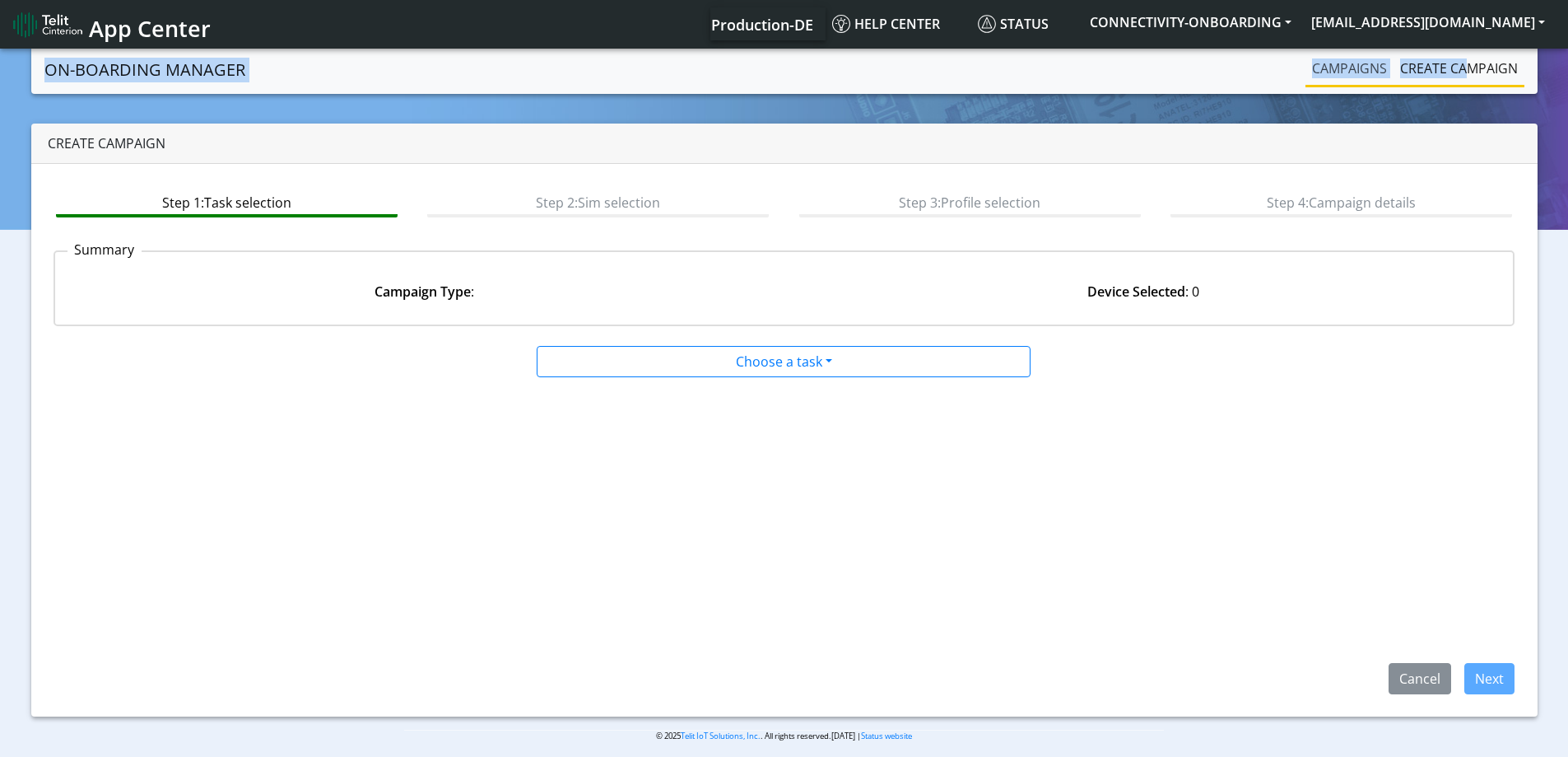
click at [1335, 70] on link "Campaigns" at bounding box center [1349, 67] width 88 height 33
